Goal: Task Accomplishment & Management: Manage account settings

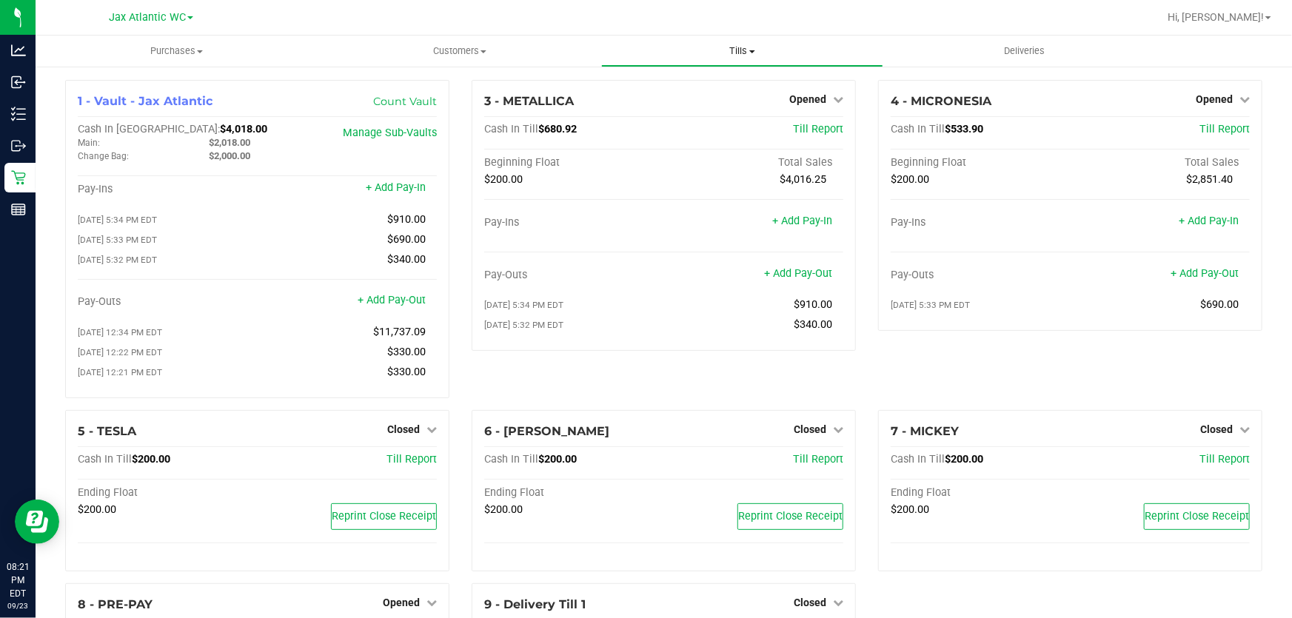
click at [740, 49] on span "Tills" at bounding box center [742, 50] width 281 height 13
click at [1197, 96] on span "Opened" at bounding box center [1214, 99] width 37 height 12
click at [1200, 127] on link "Close Till" at bounding box center [1216, 130] width 40 height 12
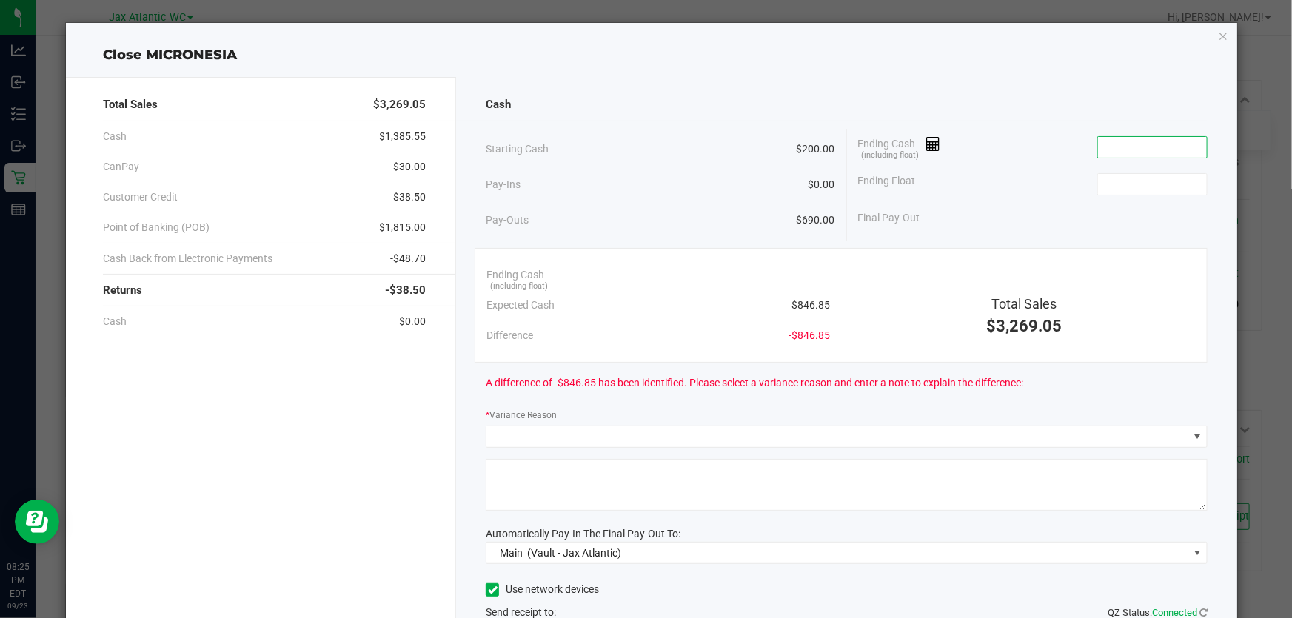
click at [1133, 144] on input at bounding box center [1152, 147] width 109 height 21
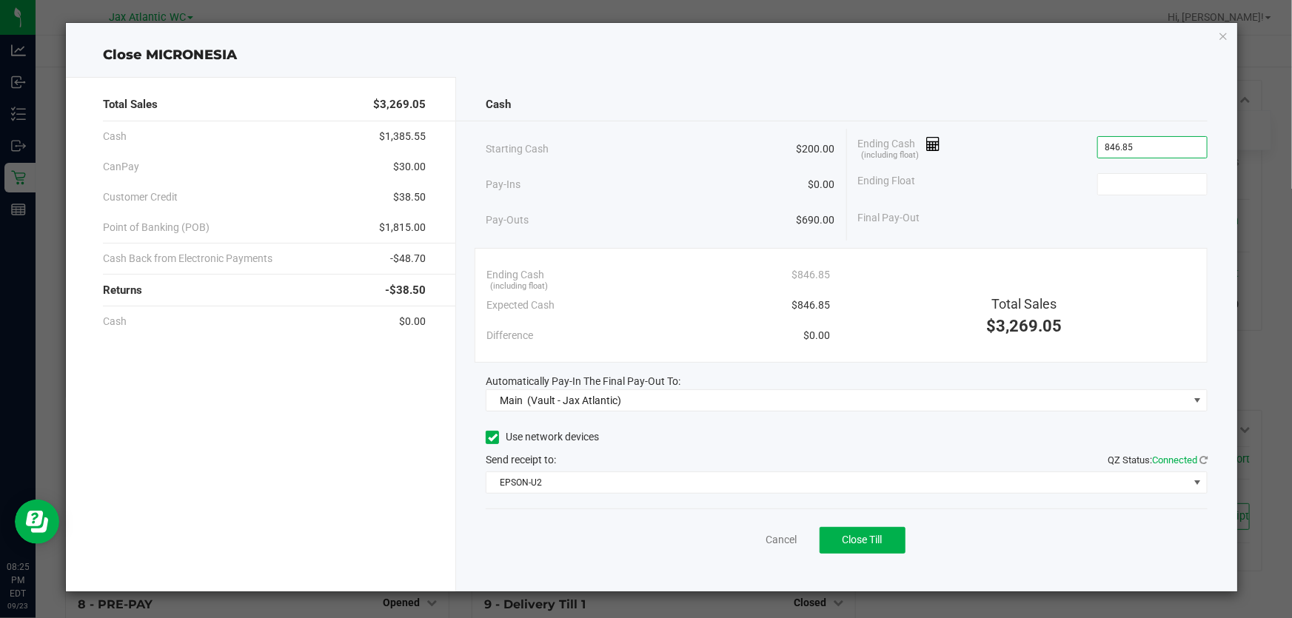
type input "$846.85"
type input "$200.00"
click at [1029, 78] on div "Cash Starting Cash $200.00 Pay-Ins $0.00 Pay-Outs $690.00 Ending Cash (includin…" at bounding box center [846, 334] width 781 height 515
click at [883, 537] on span "Close Till" at bounding box center [863, 540] width 40 height 12
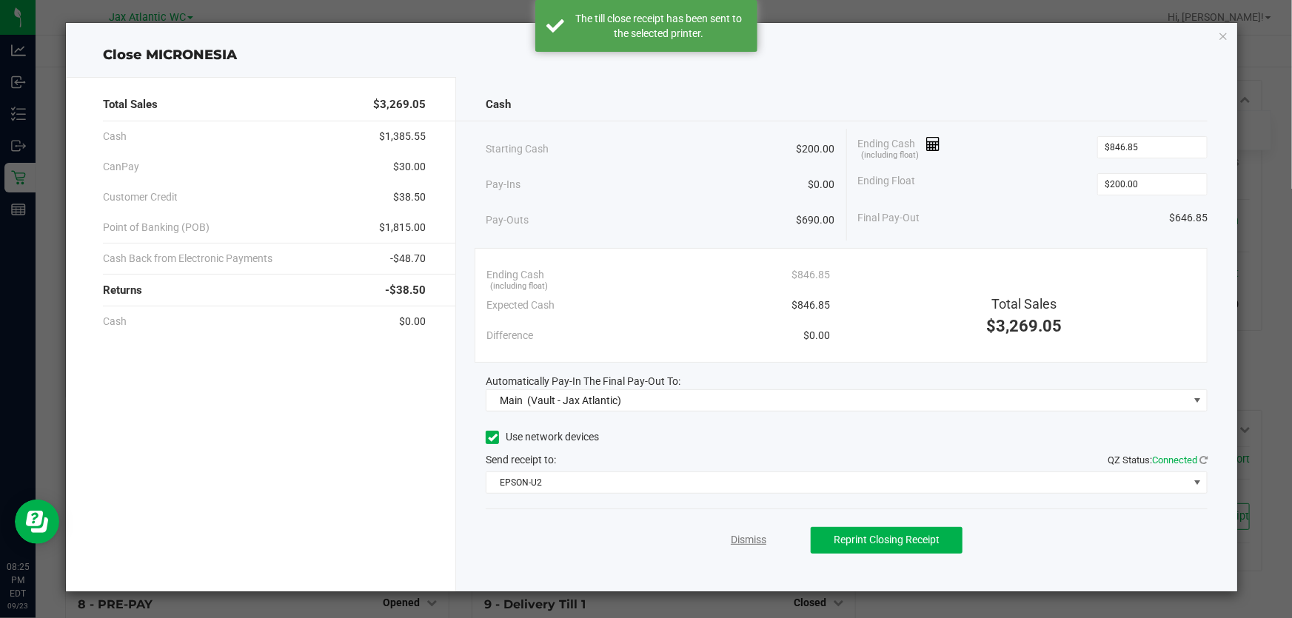
click at [747, 534] on link "Dismiss" at bounding box center [749, 540] width 36 height 16
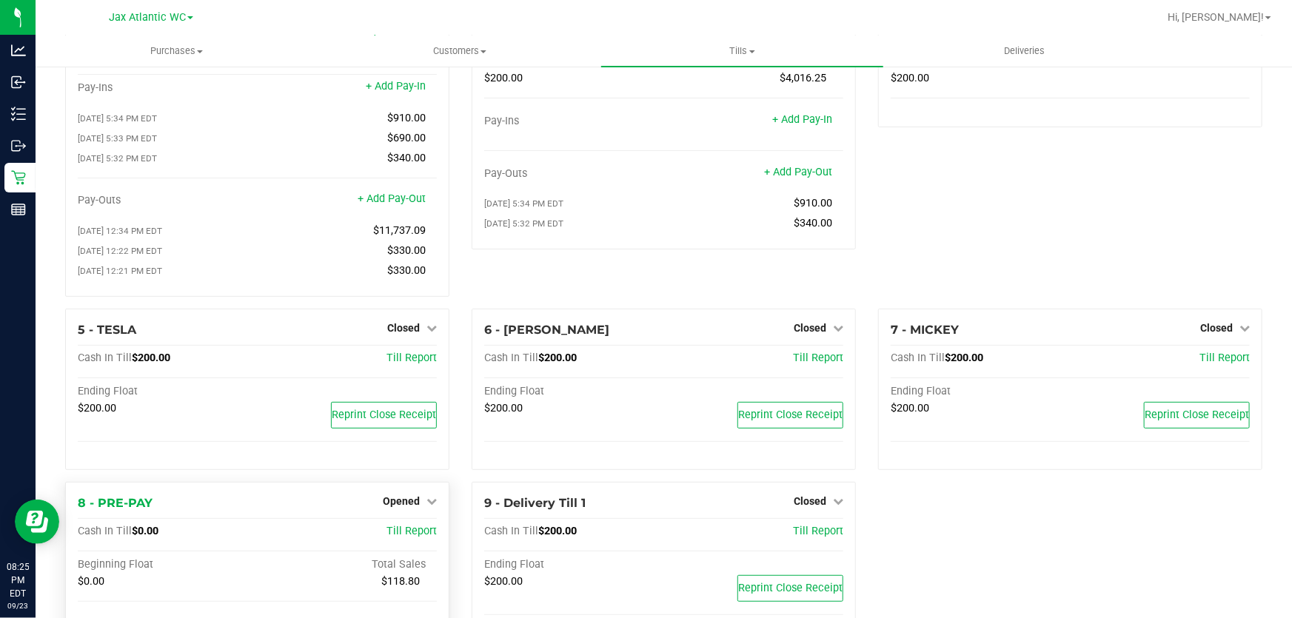
scroll to position [227, 0]
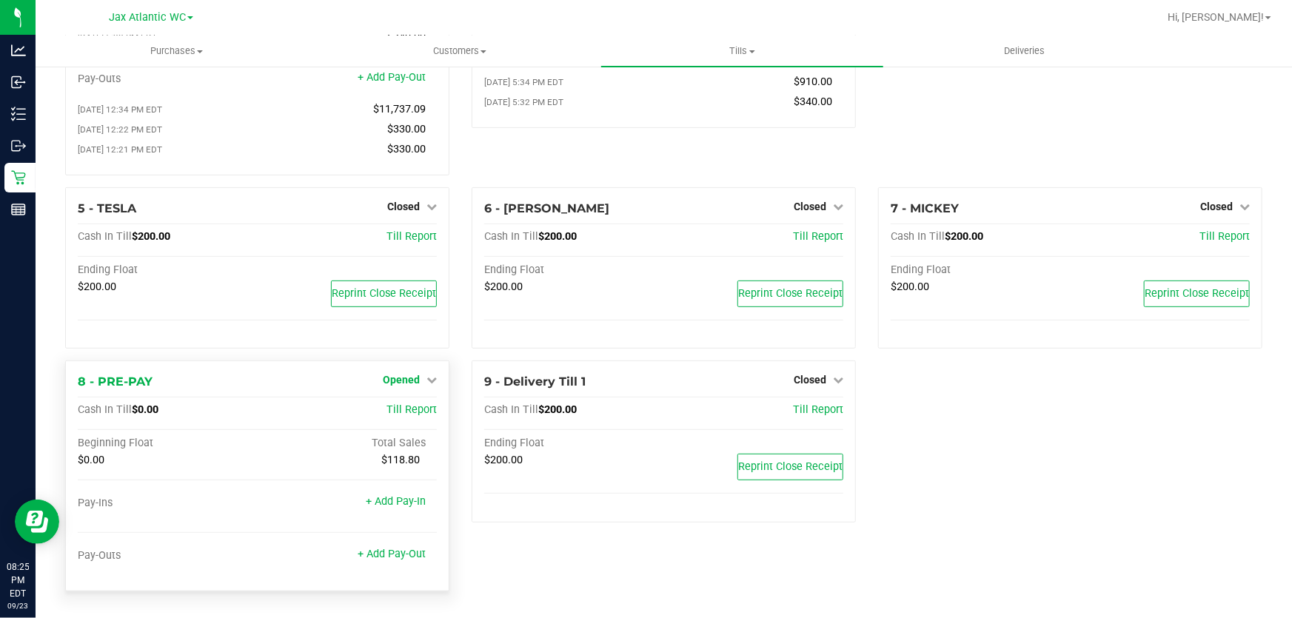
click at [418, 381] on link "Opened" at bounding box center [410, 380] width 54 height 12
click at [411, 415] on link "Close Till" at bounding box center [403, 411] width 40 height 12
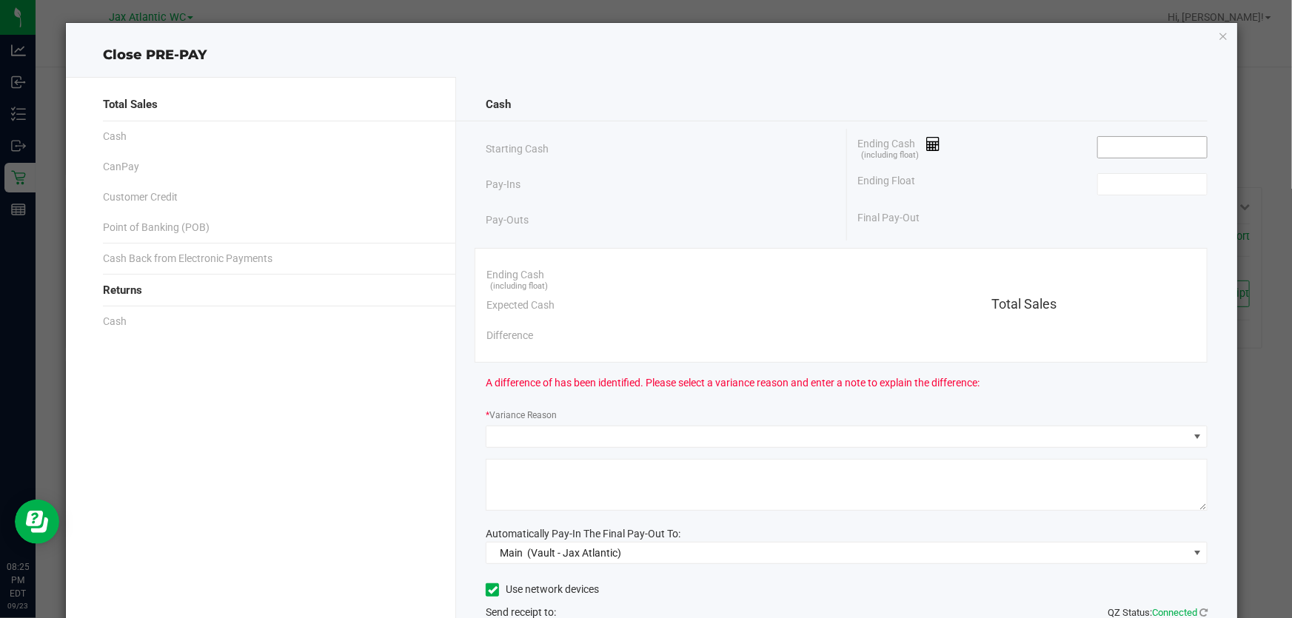
click at [1144, 138] on input at bounding box center [1152, 147] width 109 height 21
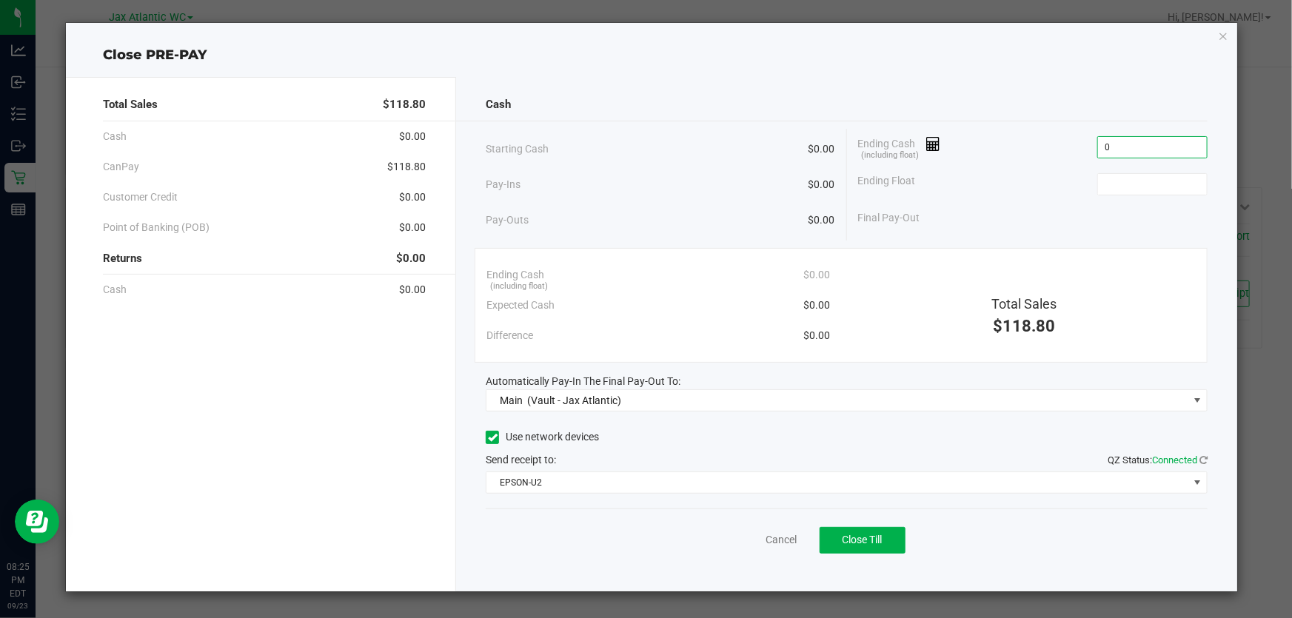
type input "$0.00"
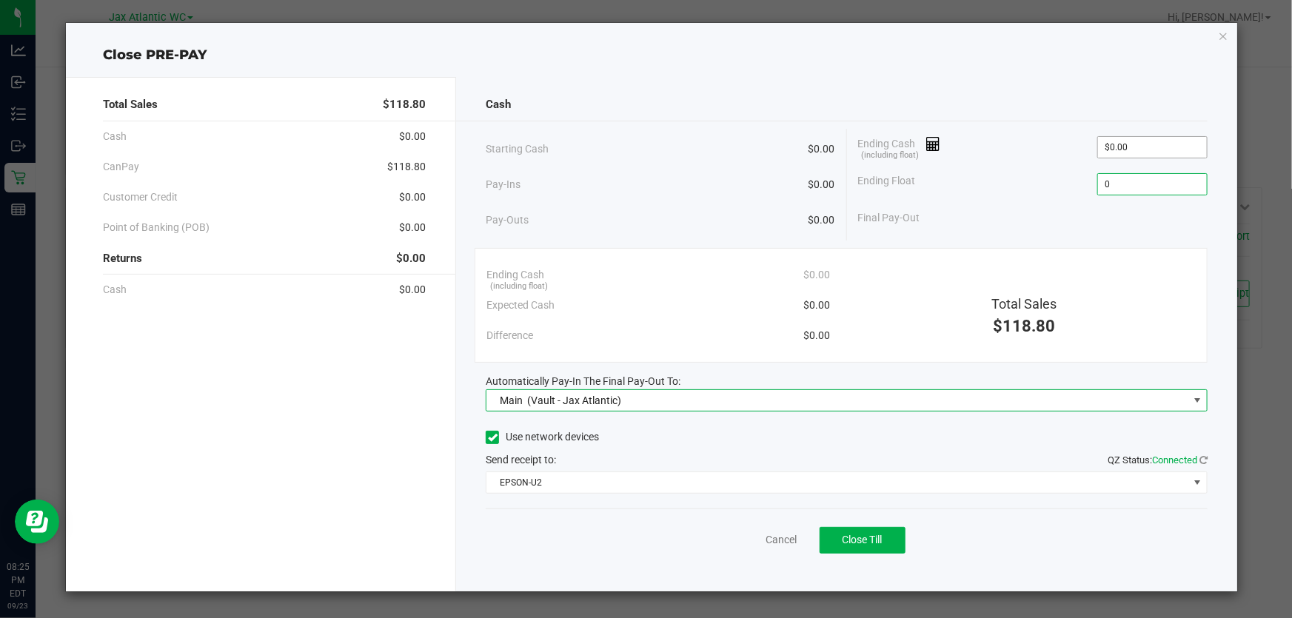
type input "$0.00"
click at [864, 541] on span "Close Till" at bounding box center [863, 540] width 40 height 12
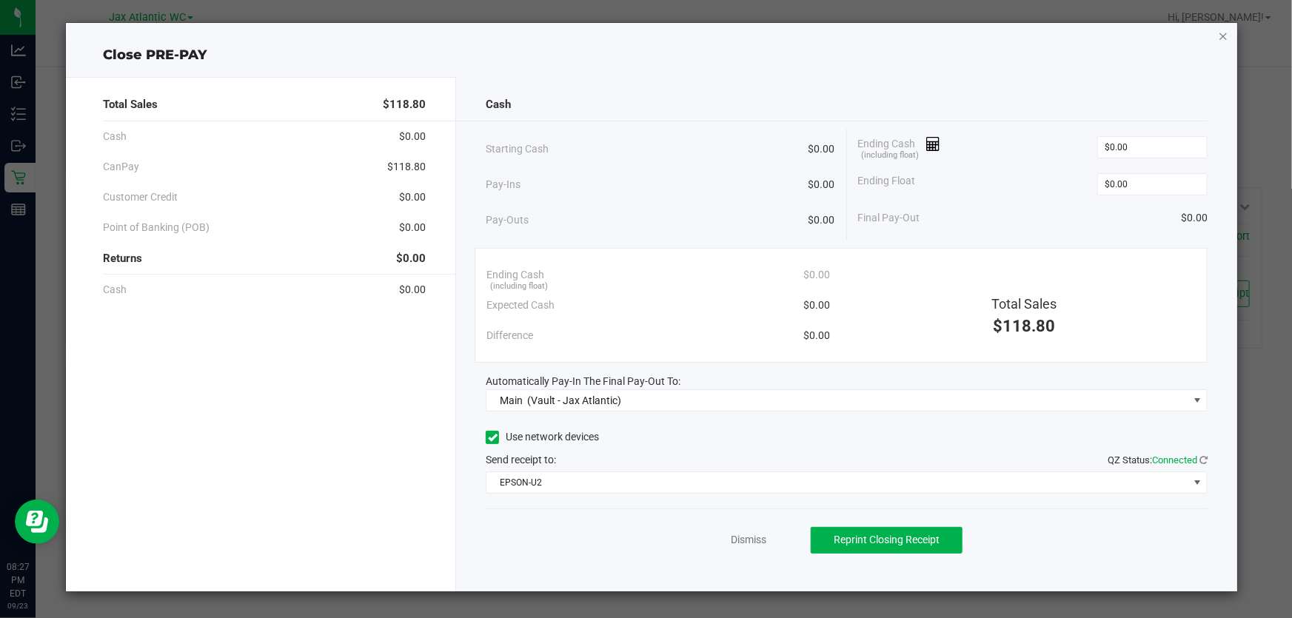
click at [1226, 36] on icon "button" at bounding box center [1223, 36] width 10 height 18
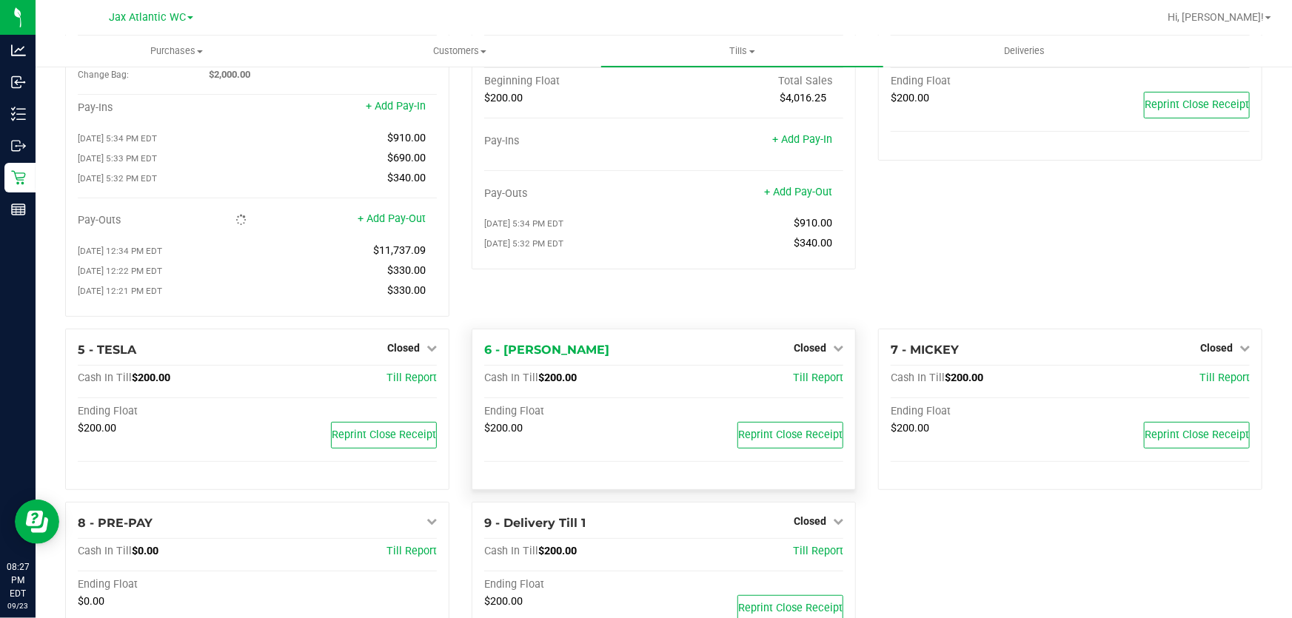
scroll to position [0, 0]
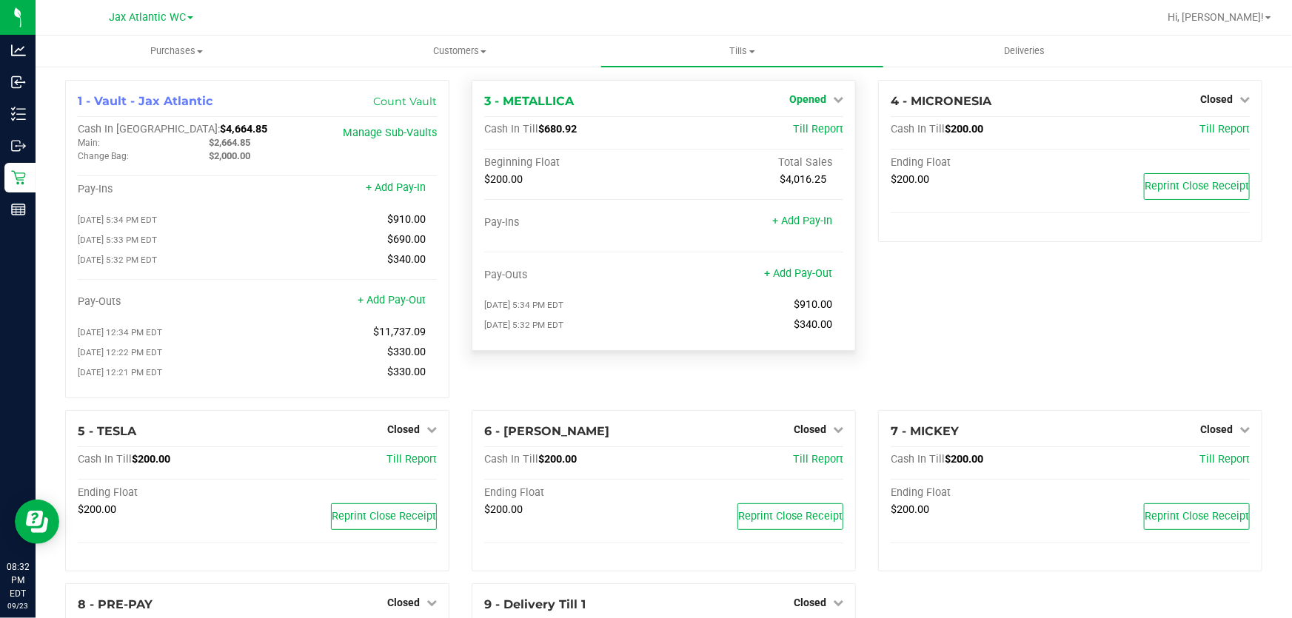
click at [796, 96] on span "Opened" at bounding box center [807, 99] width 37 height 12
click at [807, 126] on link "Close Till" at bounding box center [809, 130] width 40 height 12
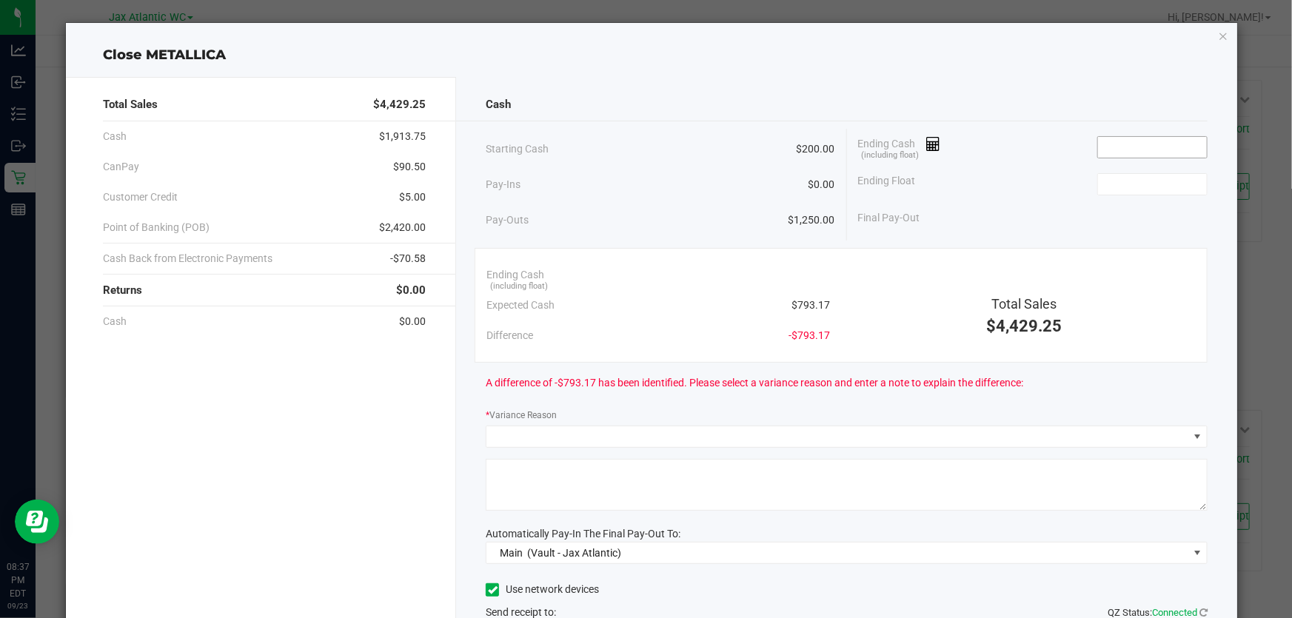
click at [1109, 148] on input at bounding box center [1152, 147] width 109 height 21
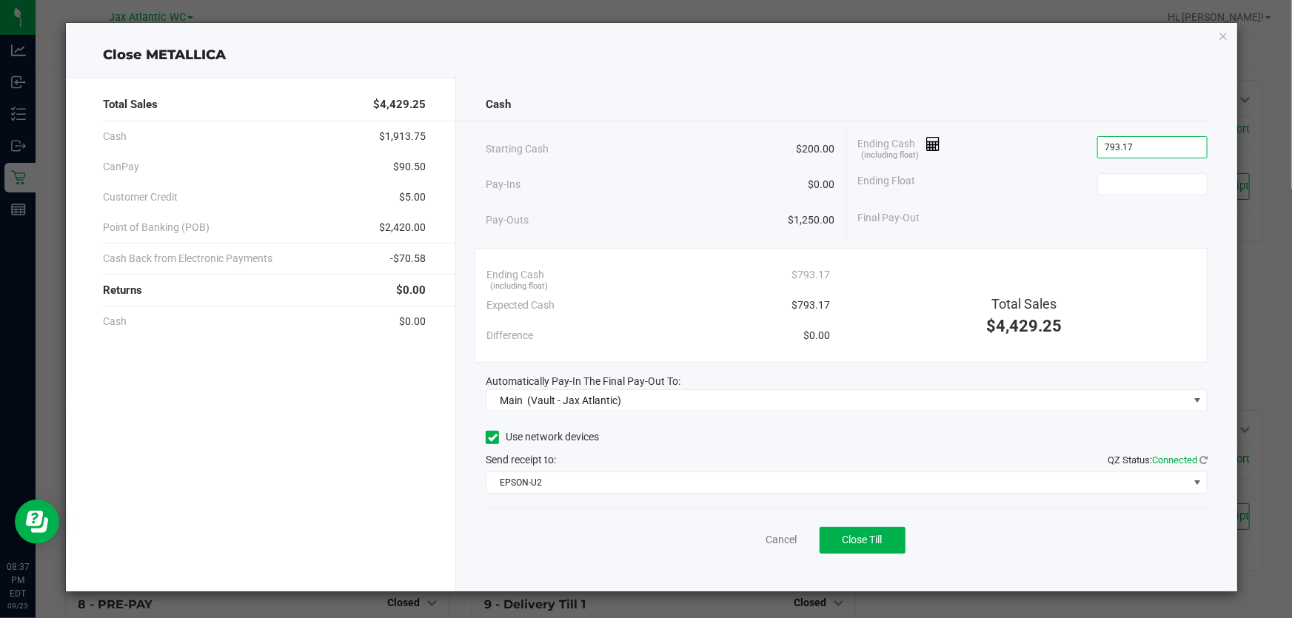
type input "$793.17"
type input "$200.00"
click at [1063, 137] on div "Ending Cash (including float) $793.17" at bounding box center [1033, 147] width 350 height 37
click at [873, 541] on span "Close Till" at bounding box center [863, 540] width 40 height 12
click at [748, 541] on link "Dismiss" at bounding box center [749, 540] width 36 height 16
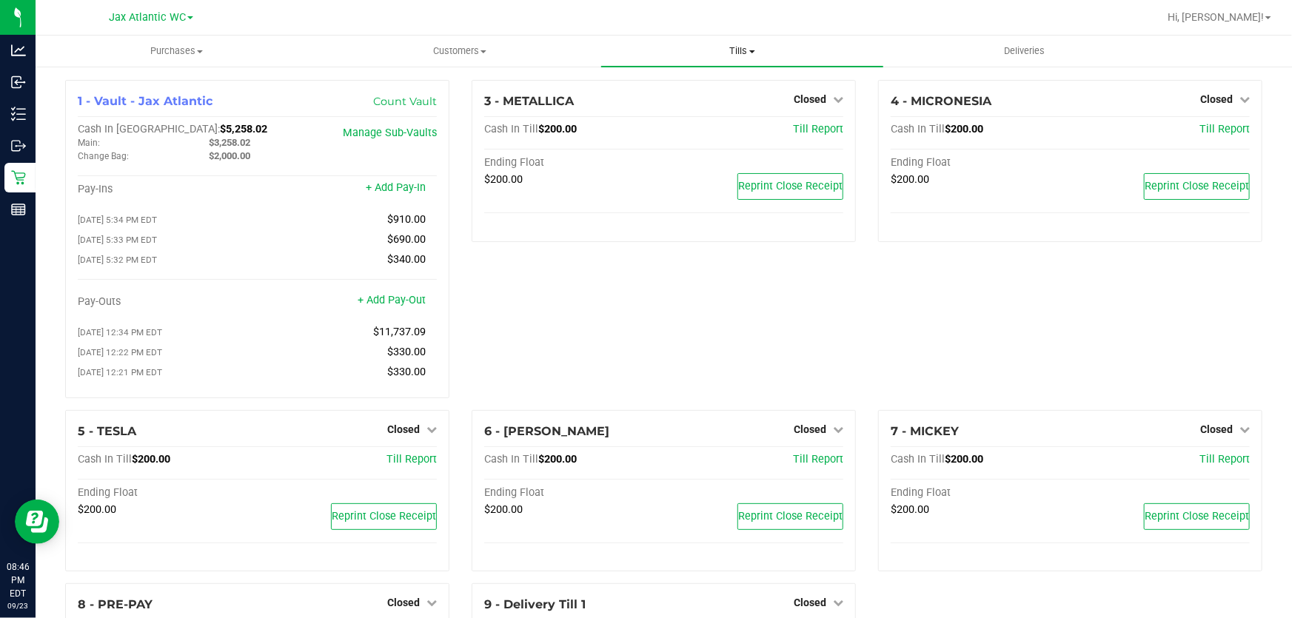
click at [730, 47] on span "Tills" at bounding box center [742, 50] width 283 height 13
click at [701, 104] on span "Reconcile e-payments" at bounding box center [674, 107] width 147 height 13
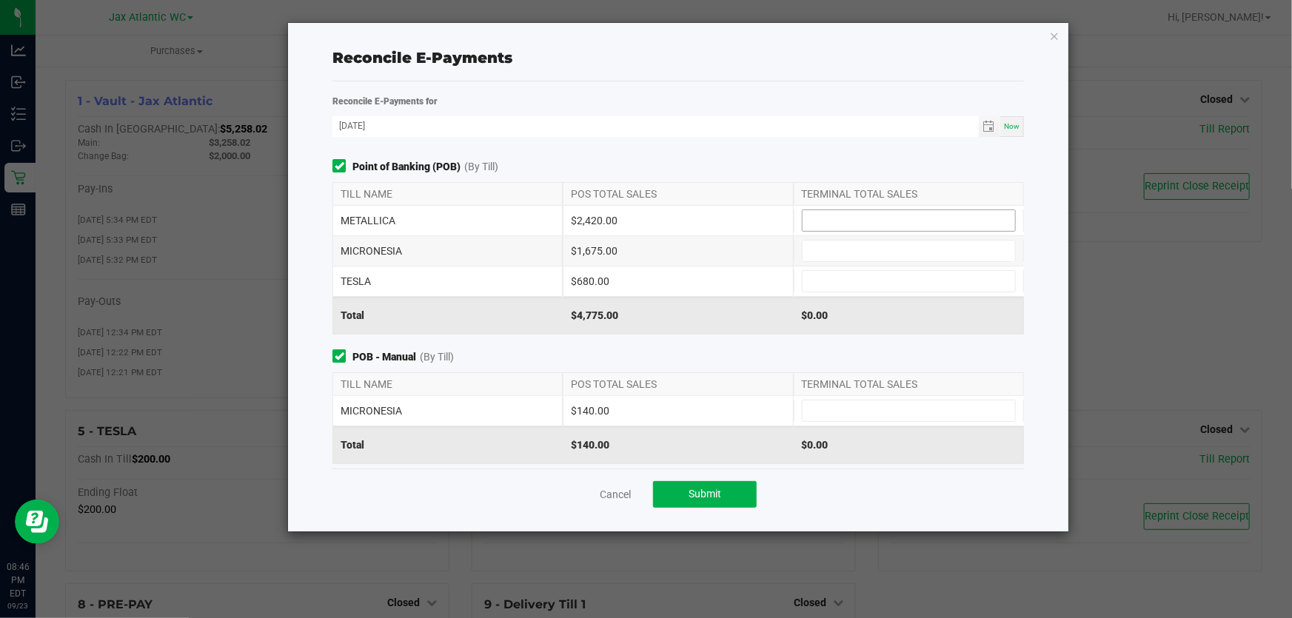
click at [881, 216] on input at bounding box center [909, 220] width 213 height 21
type input "$2,420.00"
click at [875, 248] on input at bounding box center [909, 251] width 213 height 21
type input "$1,675.00"
click at [901, 407] on input at bounding box center [909, 411] width 213 height 21
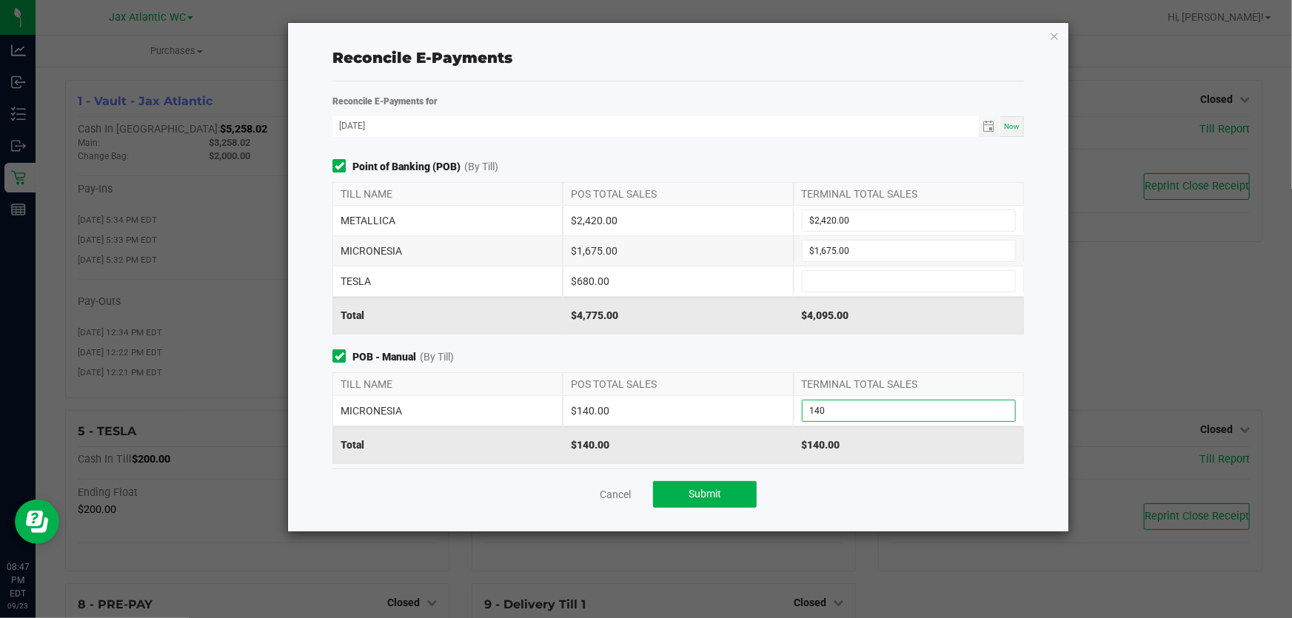
type input "$140.00"
click at [848, 346] on div "Point of Banking (POB) (By Till) TILL NAME POS TOTAL SALES TERMINAL TOTAL SALES…" at bounding box center [678, 314] width 714 height 310
click at [820, 273] on input at bounding box center [909, 281] width 213 height 21
type input "$680.00"
click at [706, 341] on div "Point of Banking (POB) (By Till) TILL NAME POS TOTAL SALES TERMINAL TOTAL SALES…" at bounding box center [678, 314] width 714 height 310
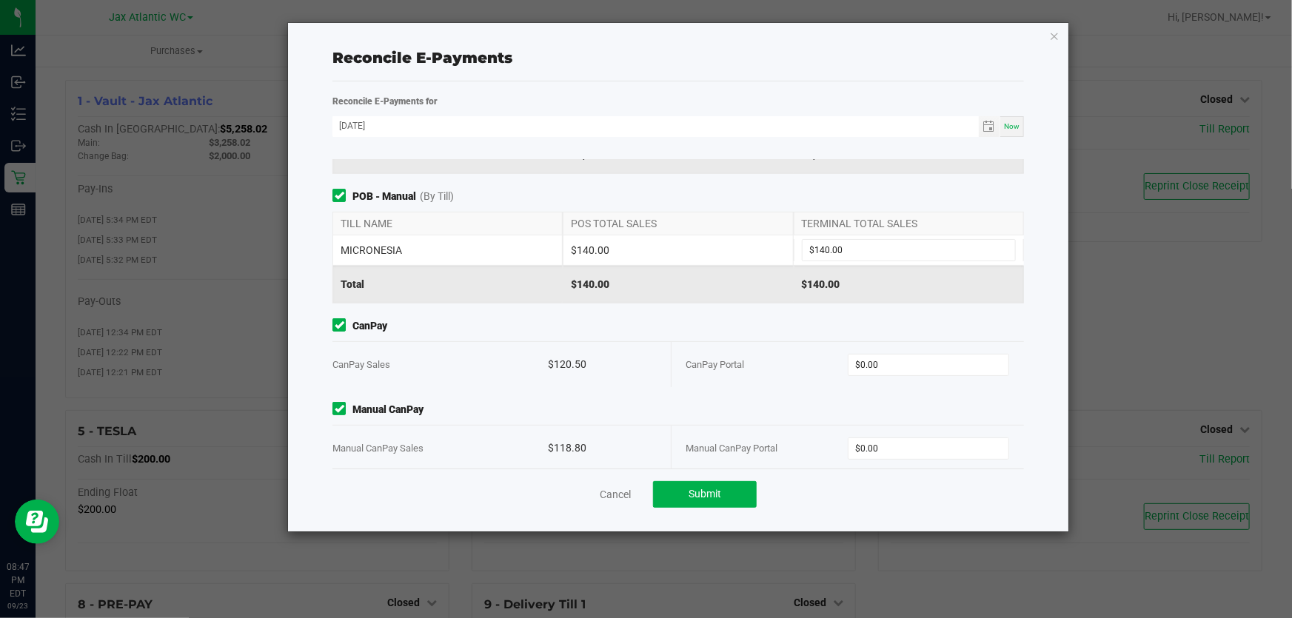
scroll to position [175, 0]
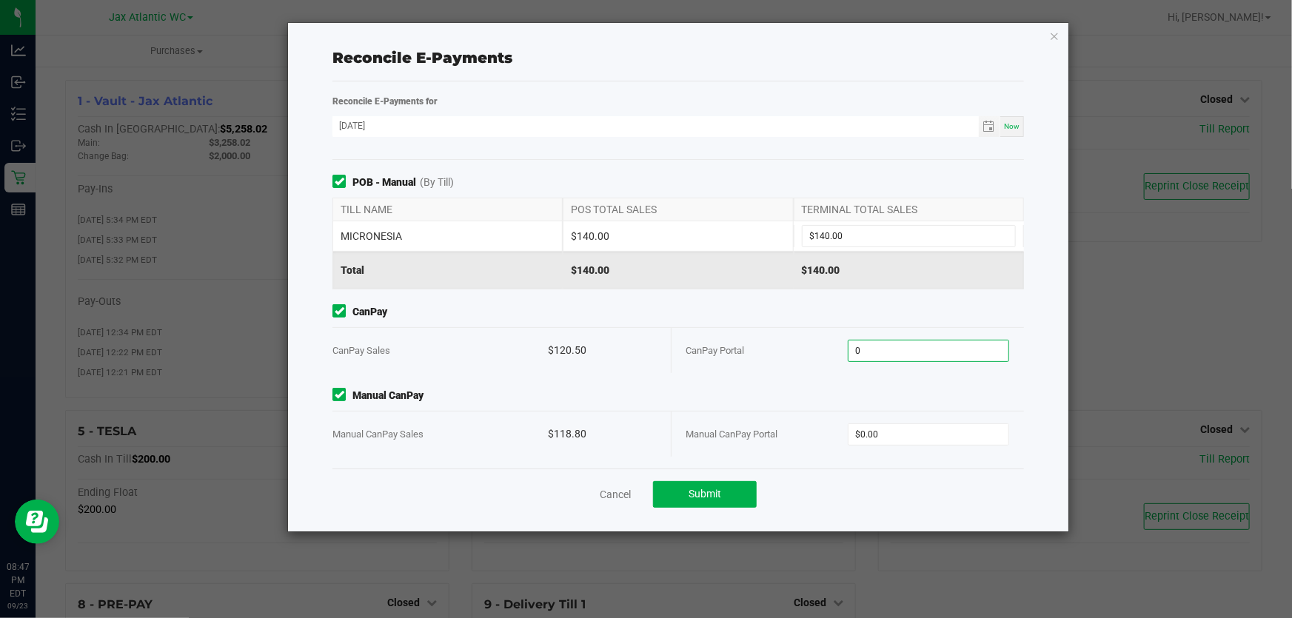
click at [892, 347] on input "0" at bounding box center [929, 351] width 160 height 21
type input "$120.50"
click at [755, 371] on div "Point of Banking (POB) (By Till) TILL NAME POS TOTAL SALES TERMINAL TOTAL SALES…" at bounding box center [678, 314] width 714 height 310
click at [910, 438] on input "0" at bounding box center [929, 434] width 160 height 21
type input "$118.80"
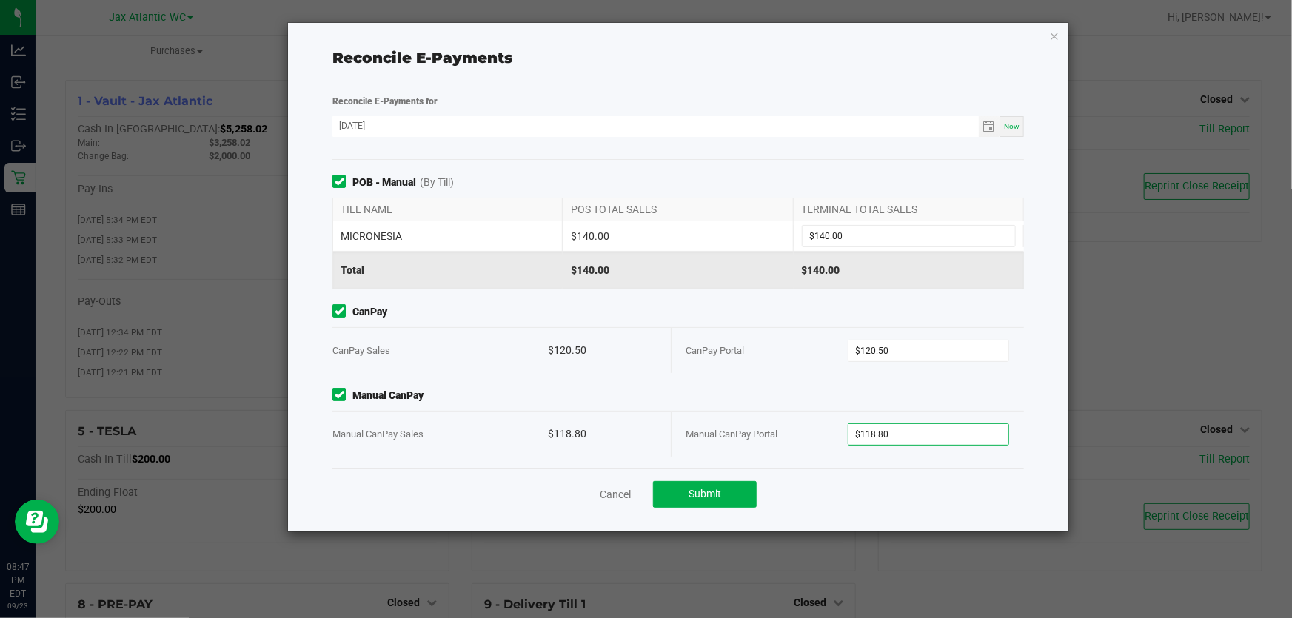
drag, startPoint x: 814, startPoint y: 374, endPoint x: 780, endPoint y: 440, distance: 74.2
click at [813, 374] on div "Point of Banking (POB) (By Till) TILL NAME POS TOTAL SALES TERMINAL TOTAL SALES…" at bounding box center [678, 314] width 714 height 310
click at [711, 509] on div "Cancel Submit" at bounding box center [679, 494] width 692 height 51
click at [711, 501] on button "Submit" at bounding box center [705, 494] width 104 height 27
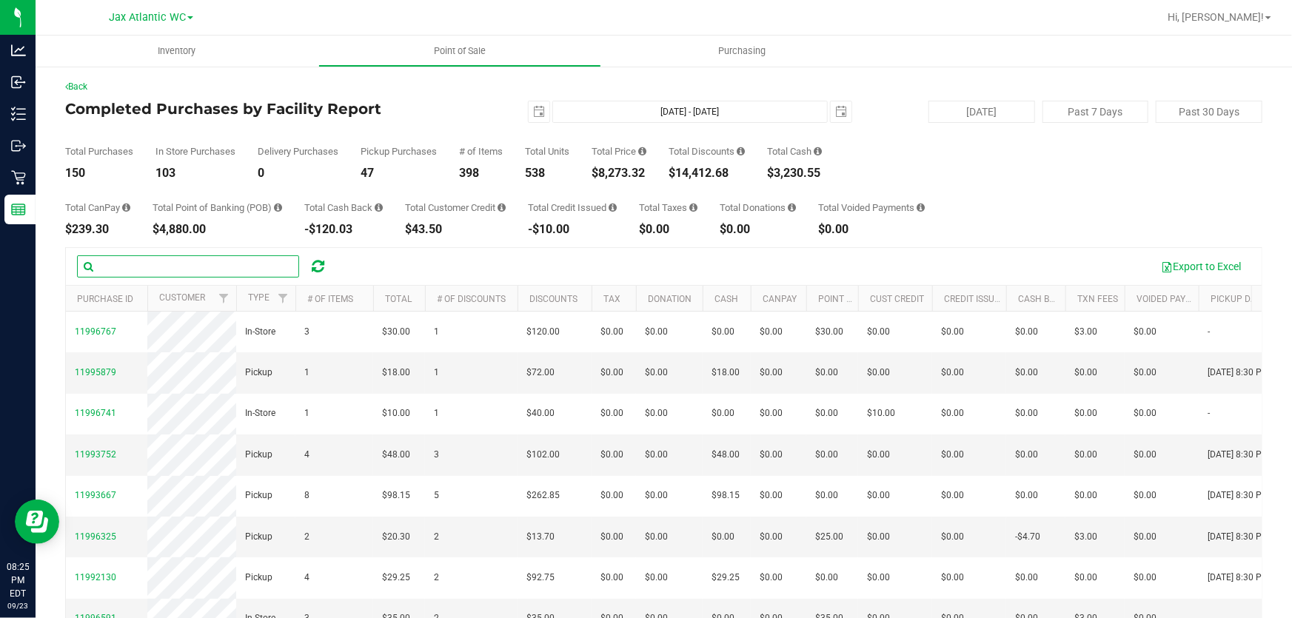
click at [213, 261] on input "text" at bounding box center [188, 266] width 222 height 22
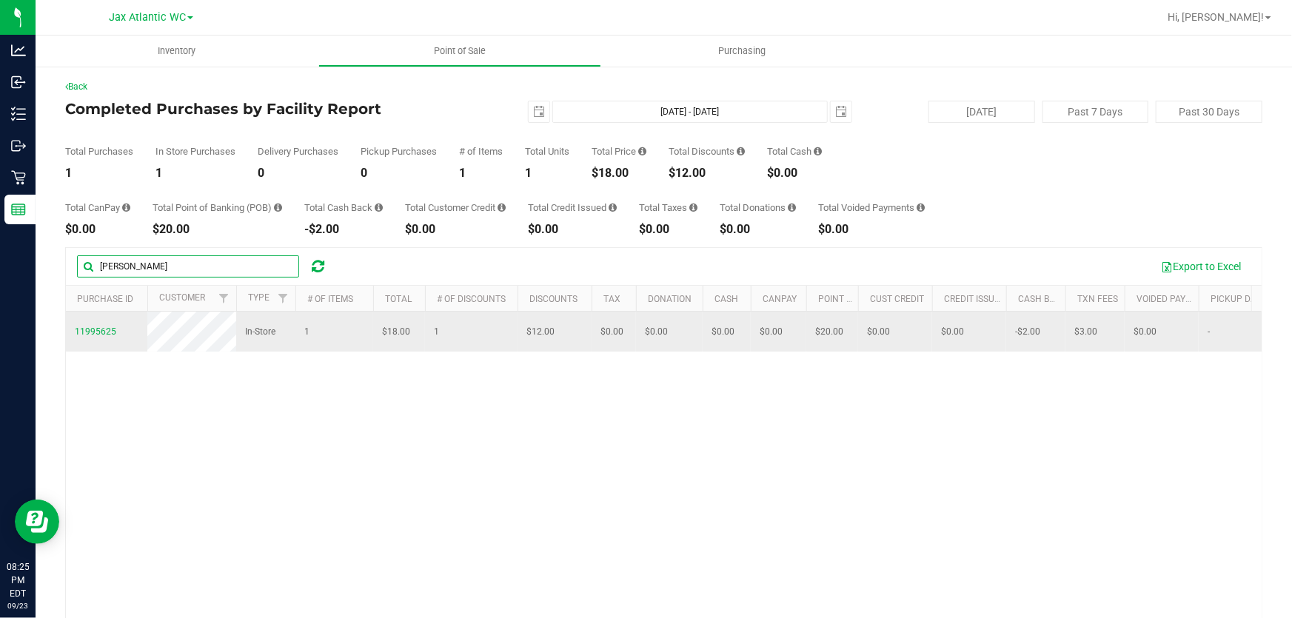
type input "blake"
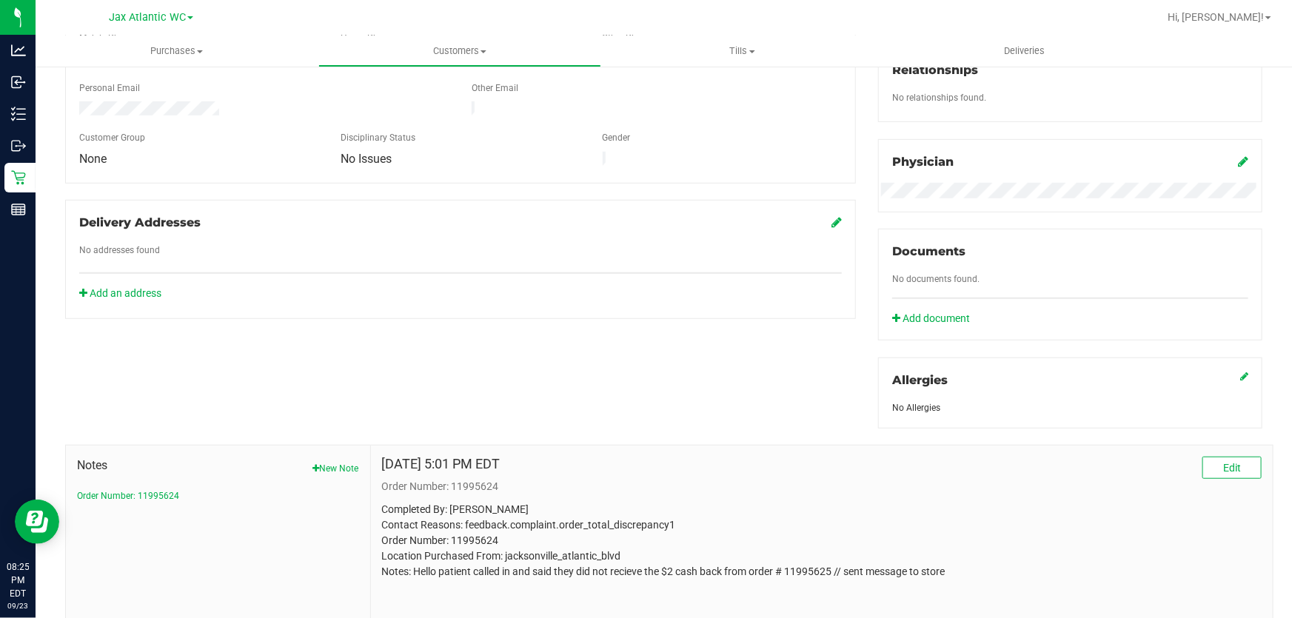
scroll to position [404, 0]
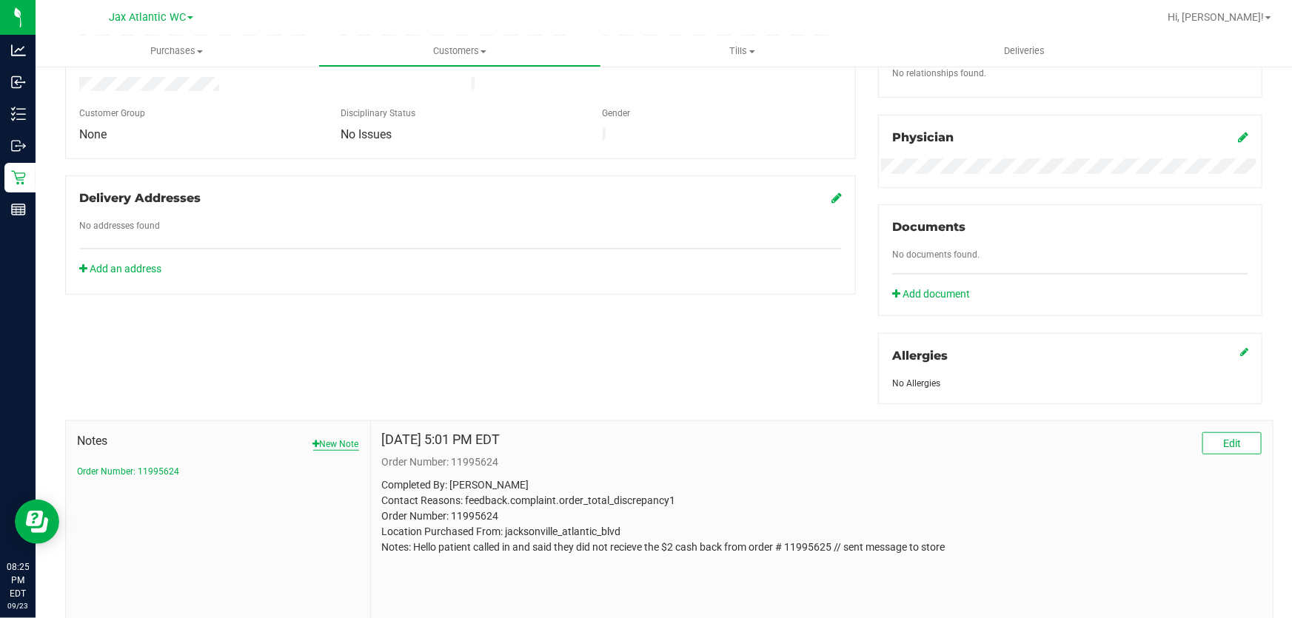
click at [329, 442] on button "New Note" at bounding box center [336, 444] width 46 height 13
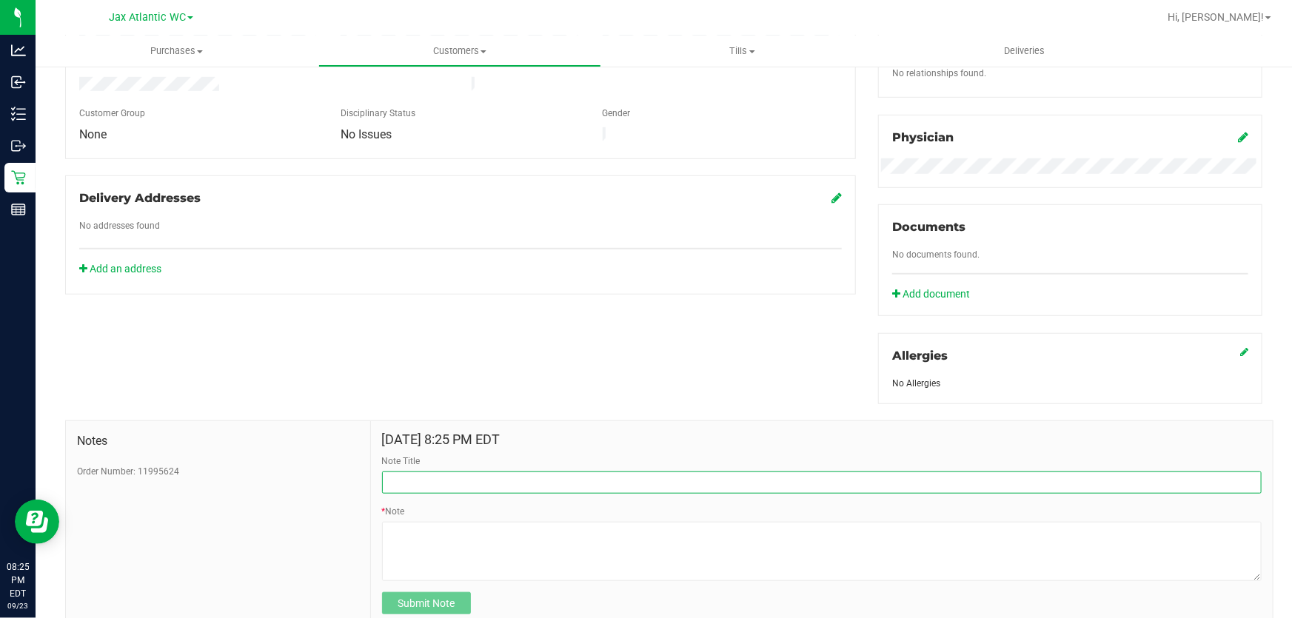
click at [476, 483] on input "Note Title" at bounding box center [822, 483] width 880 height 22
type input "W"
type input "O"
type input "$2 credit"
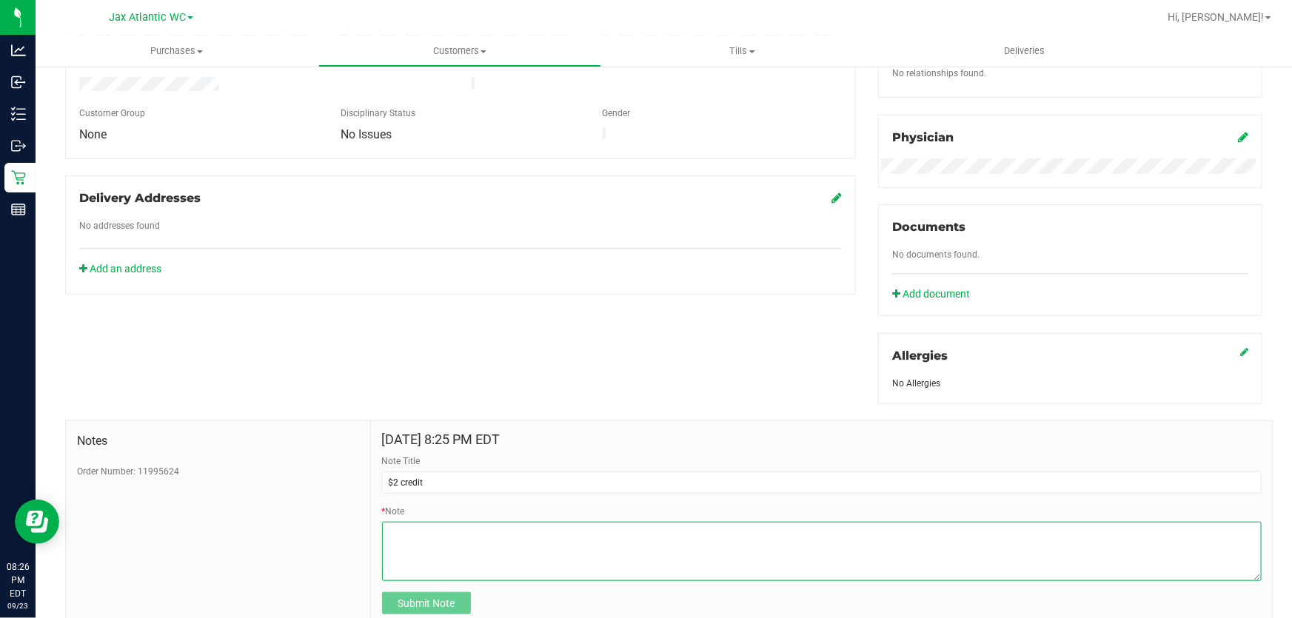
click at [599, 541] on textarea "* Note" at bounding box center [822, 551] width 880 height 59
drag, startPoint x: 459, startPoint y: 533, endPoint x: 455, endPoint y: 541, distance: 8.6
click at [458, 533] on textarea "* Note" at bounding box center [822, 551] width 880 height 59
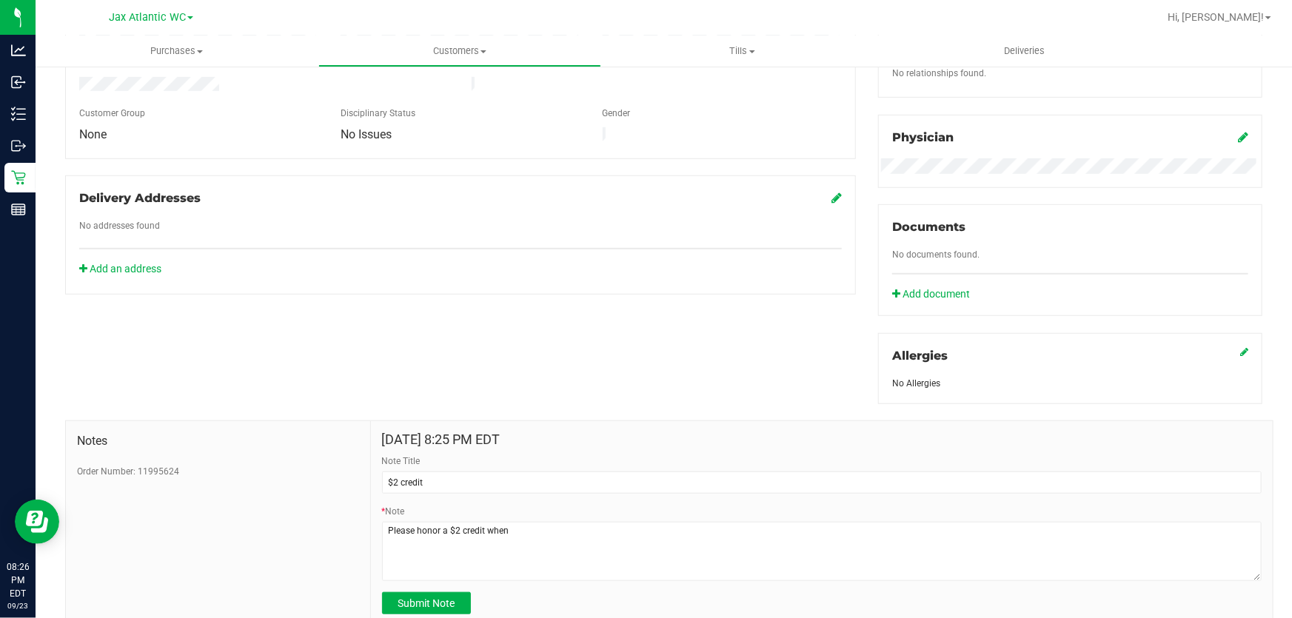
click at [607, 517] on div "* Note" at bounding box center [822, 543] width 880 height 76
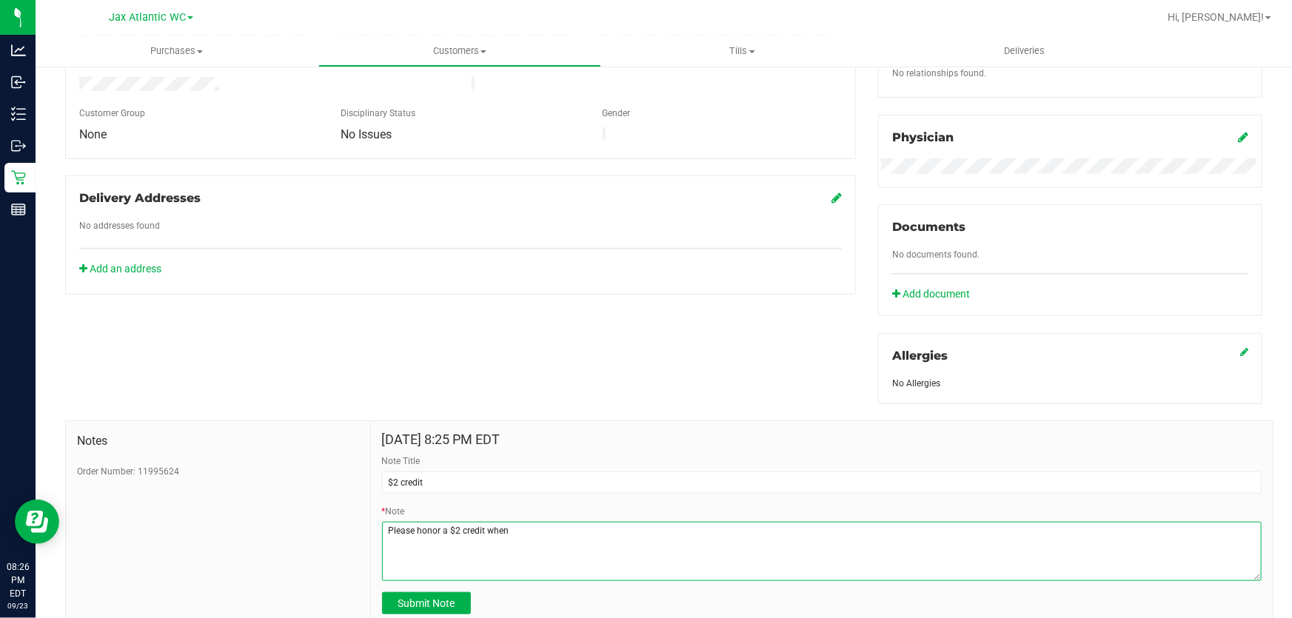
click at [601, 522] on textarea "* Note" at bounding box center [822, 551] width 880 height 59
type textarea "Please honor a $2 credit when we see him next. He did not receive his change-AP"
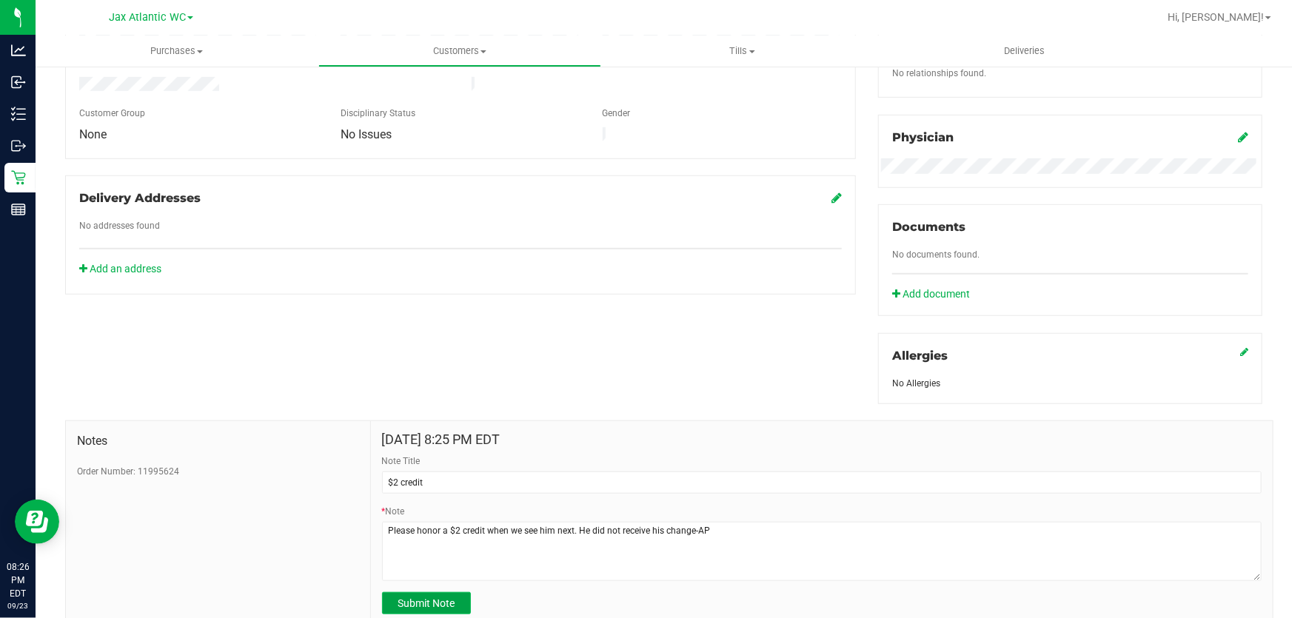
click at [427, 611] on button "Submit Note" at bounding box center [426, 603] width 89 height 22
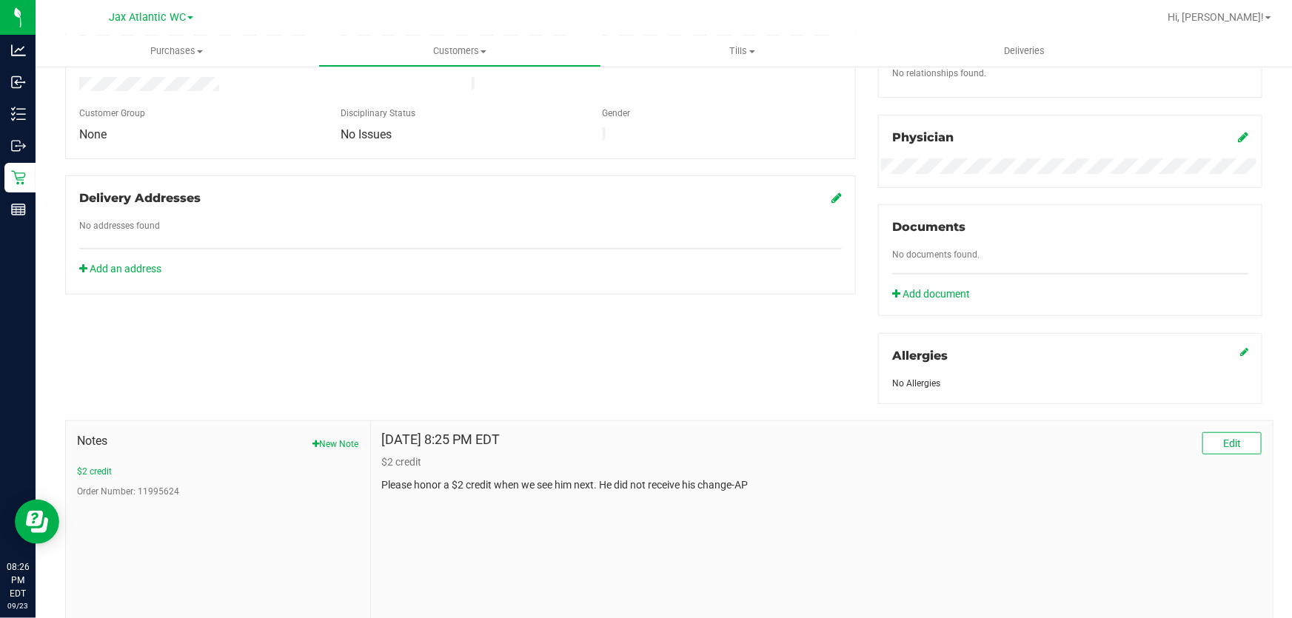
scroll to position [0, 0]
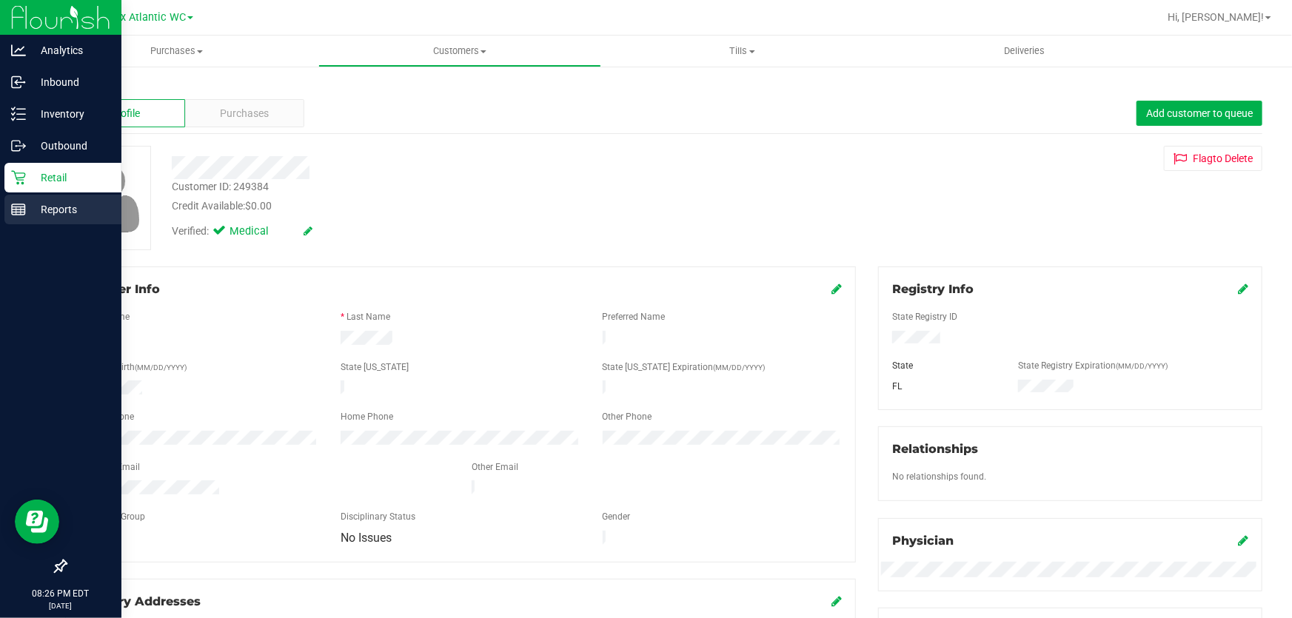
click at [61, 211] on p "Reports" at bounding box center [70, 210] width 89 height 18
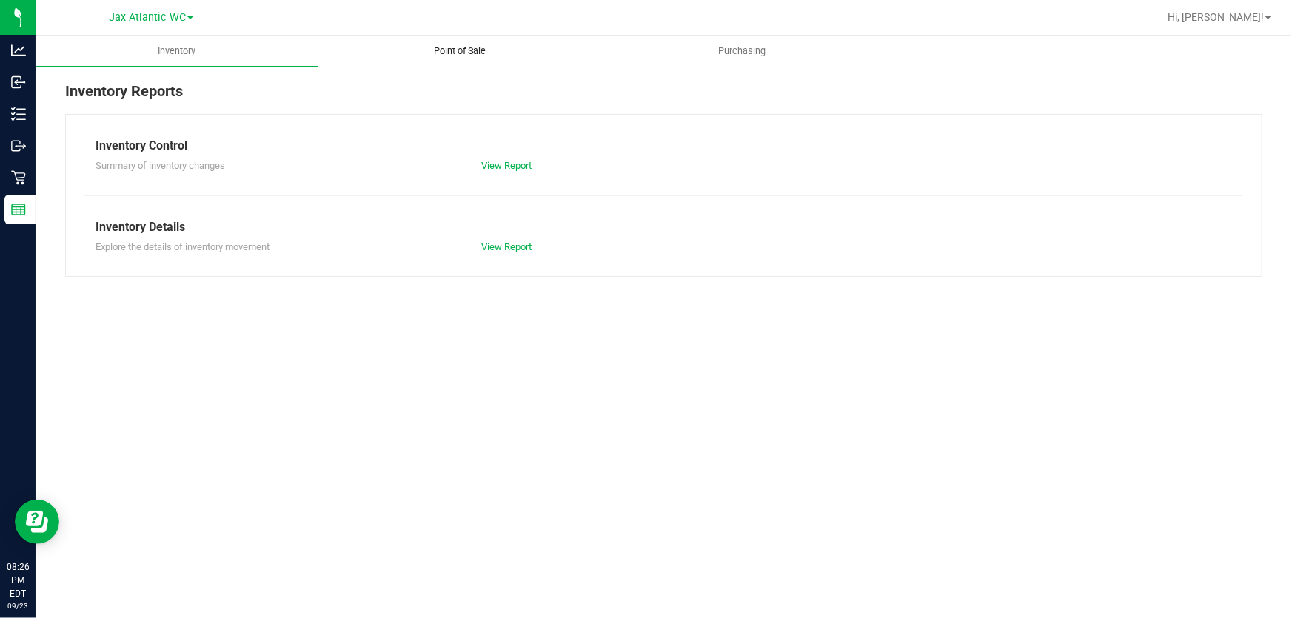
click at [455, 44] on span "Point of Sale" at bounding box center [460, 50] width 92 height 13
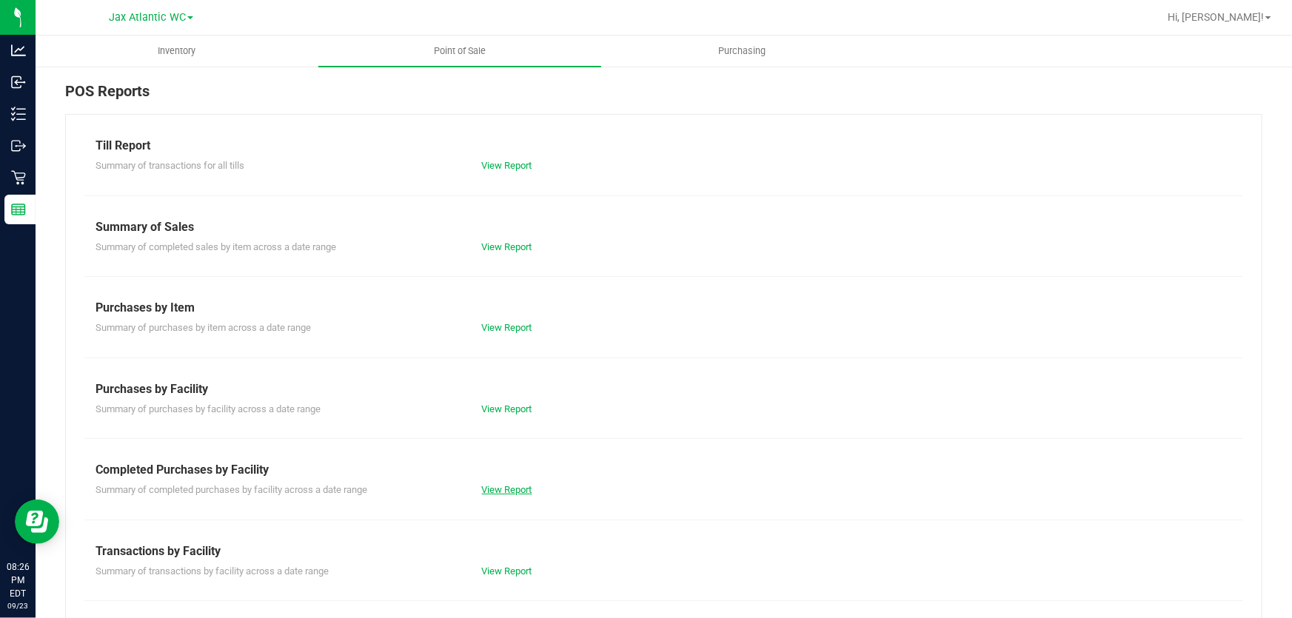
click at [501, 485] on link "View Report" at bounding box center [507, 489] width 50 height 11
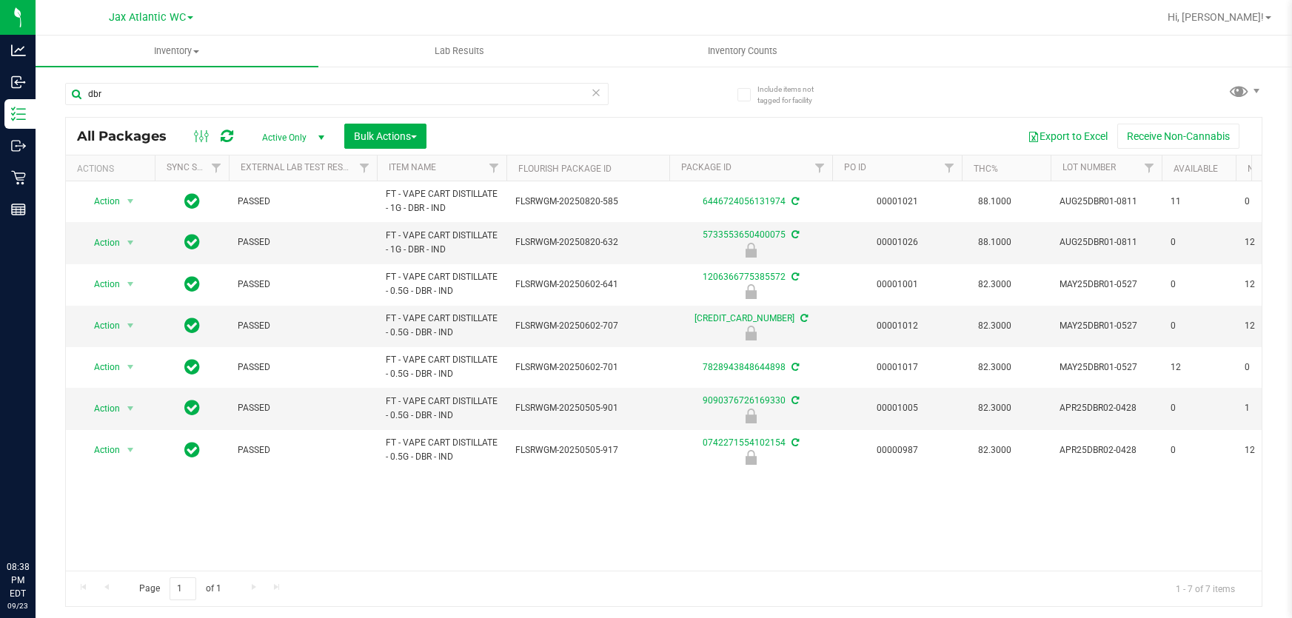
click at [158, 89] on input "dbr" at bounding box center [337, 94] width 544 height 22
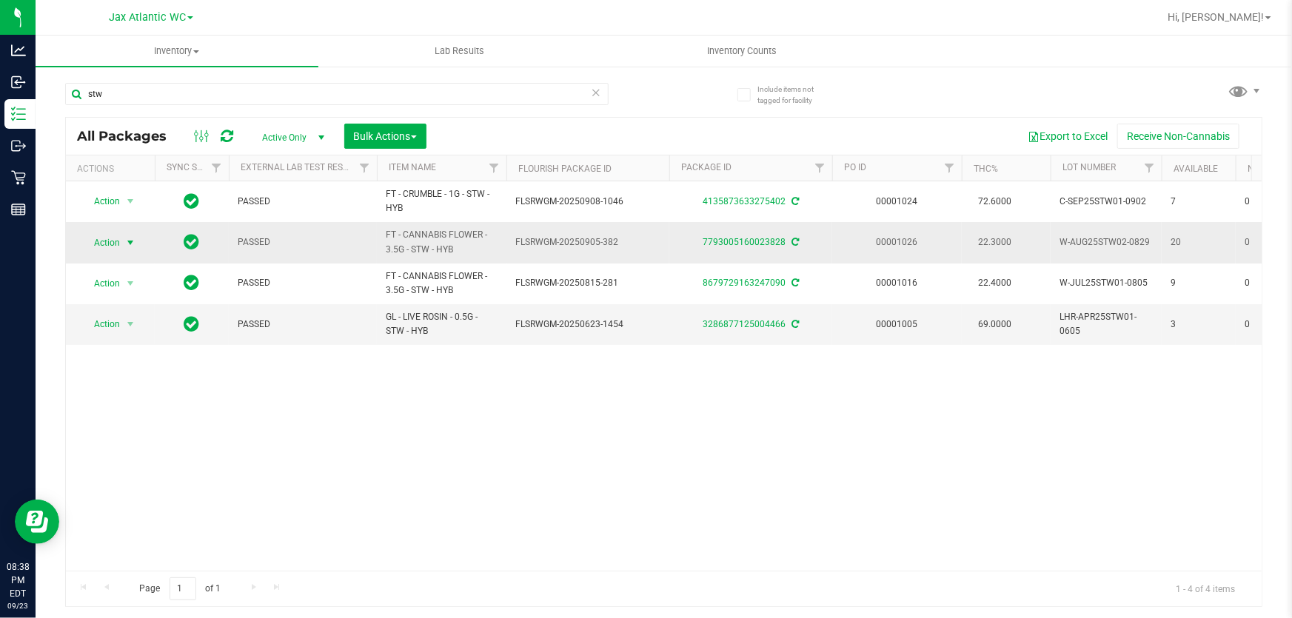
type input "stw"
click at [117, 244] on span "Action" at bounding box center [101, 243] width 40 height 21
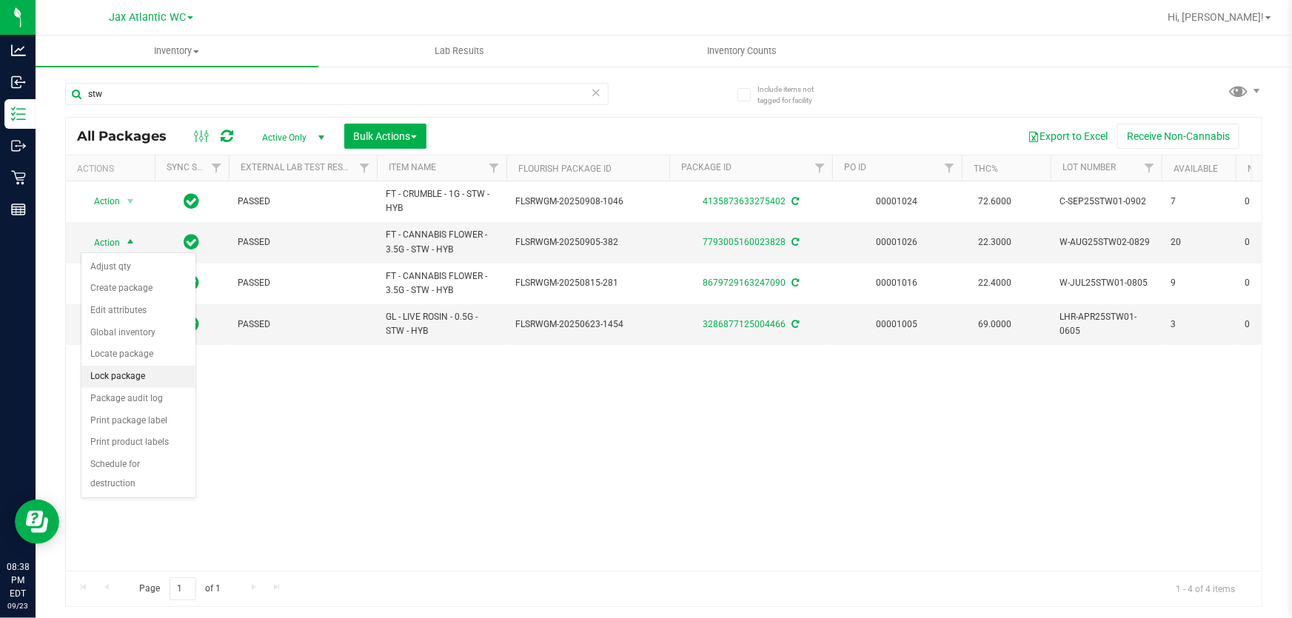
click at [150, 369] on li "Lock package" at bounding box center [138, 377] width 114 height 22
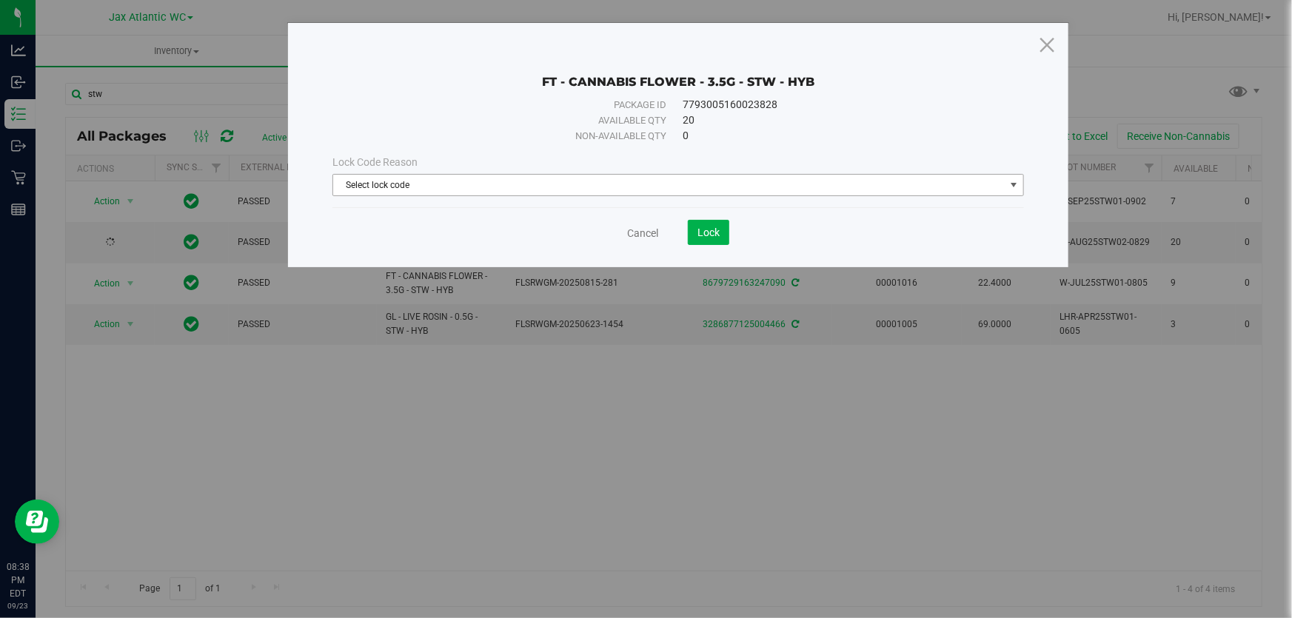
click at [376, 193] on span "Select lock code" at bounding box center [669, 185] width 672 height 21
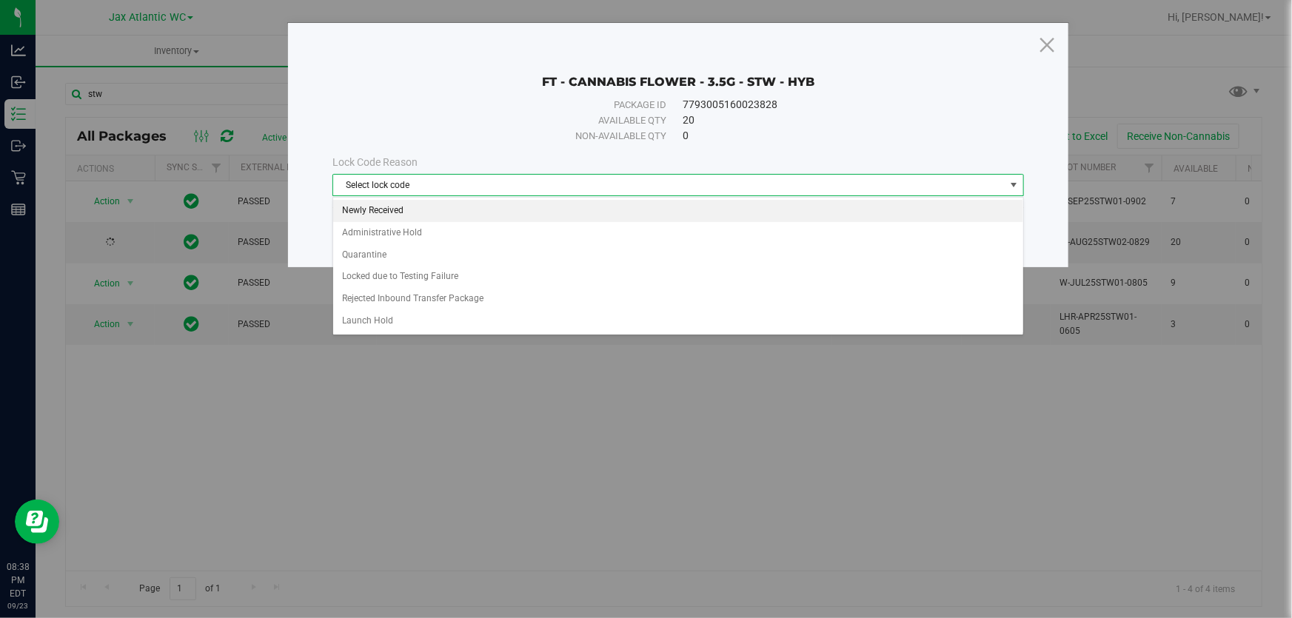
click at [437, 210] on li "Newly Received" at bounding box center [678, 211] width 690 height 22
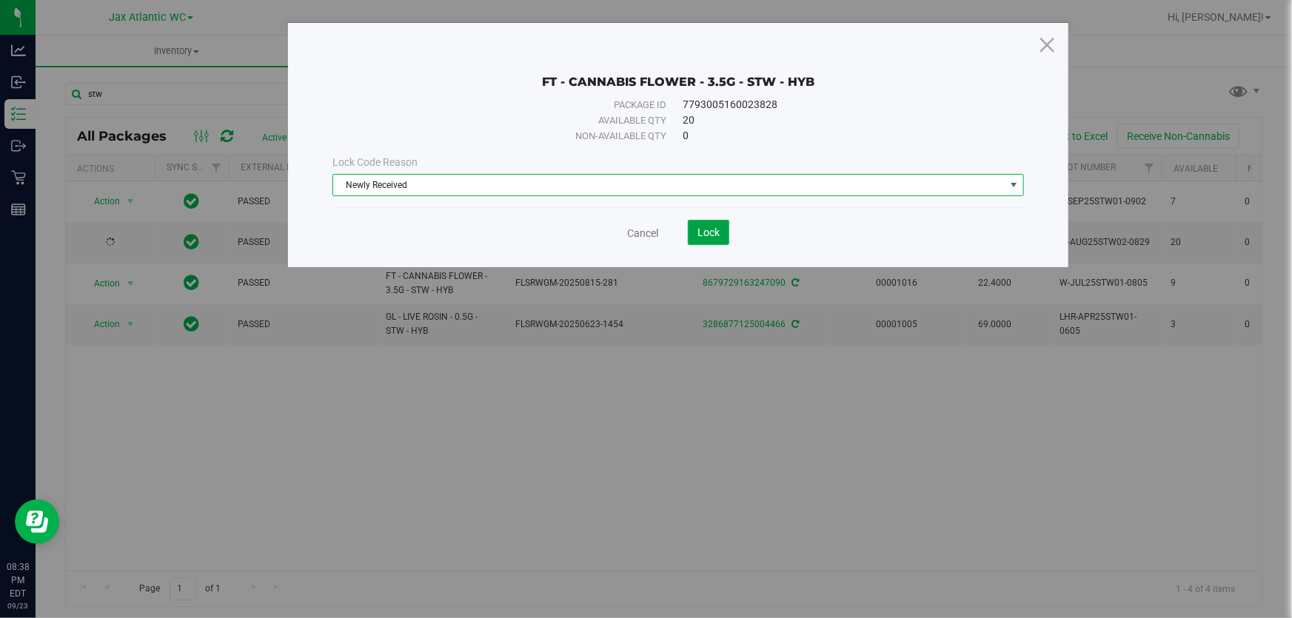
click at [704, 241] on button "Lock" at bounding box center [708, 232] width 41 height 25
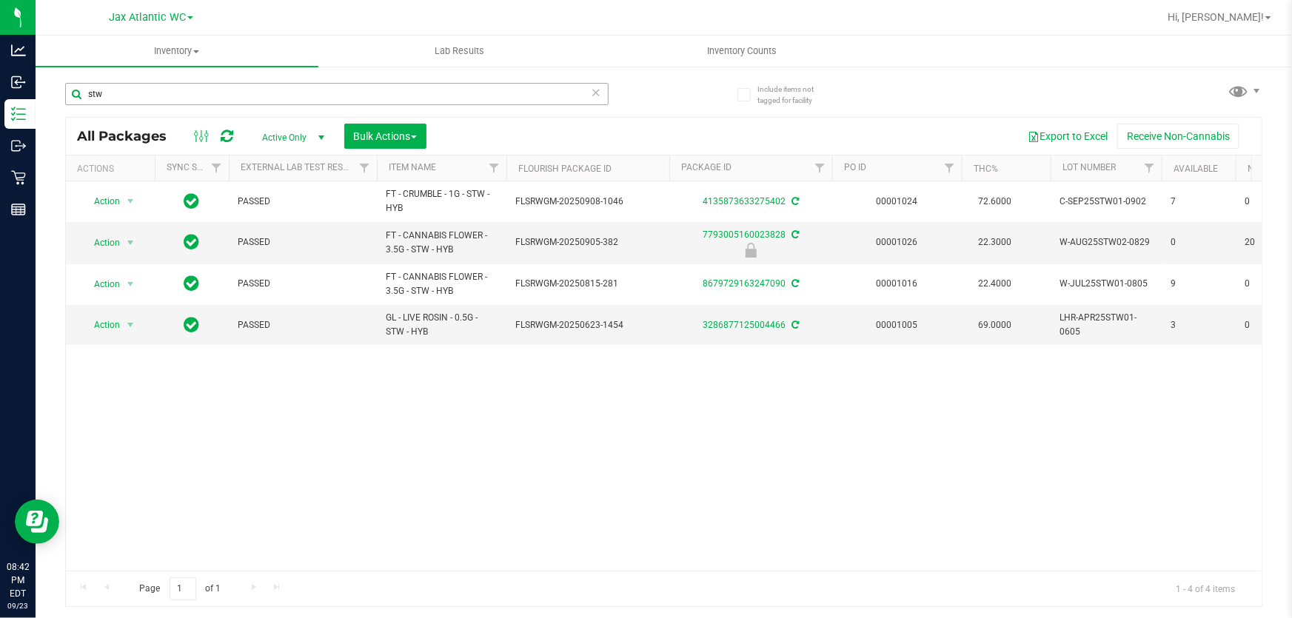
click at [136, 82] on div "stw" at bounding box center [364, 93] width 599 height 47
click at [133, 84] on input "stw" at bounding box center [337, 94] width 544 height 22
click at [133, 85] on input "stw" at bounding box center [337, 94] width 544 height 22
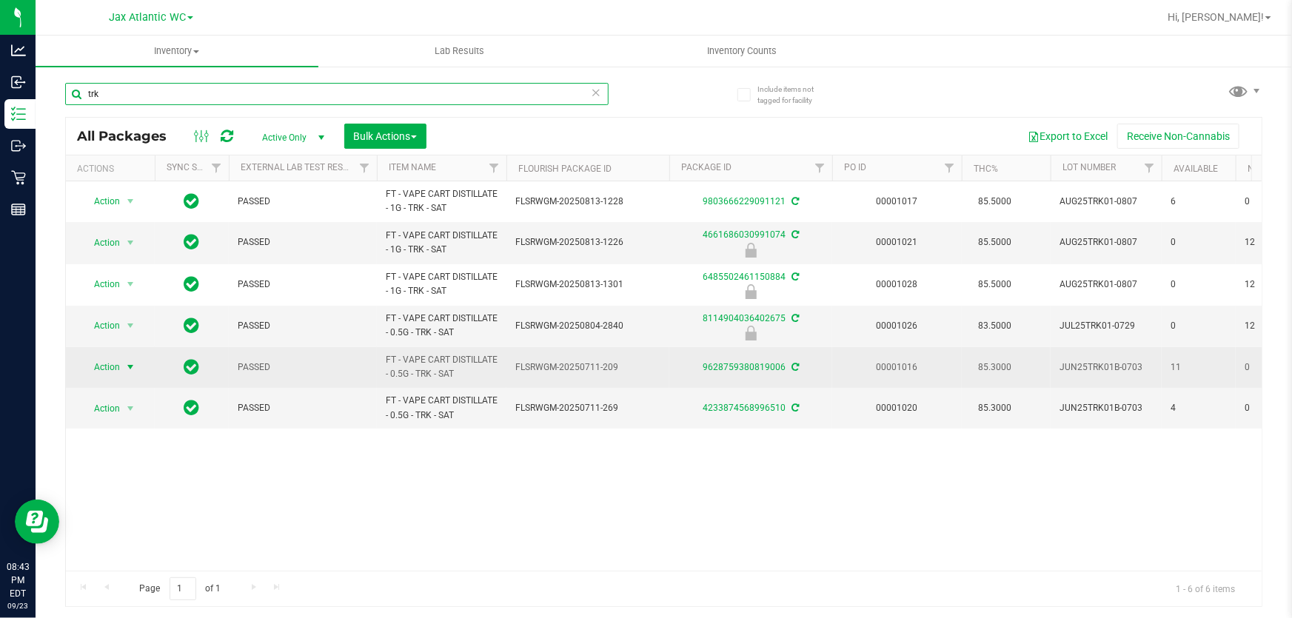
type input "trk"
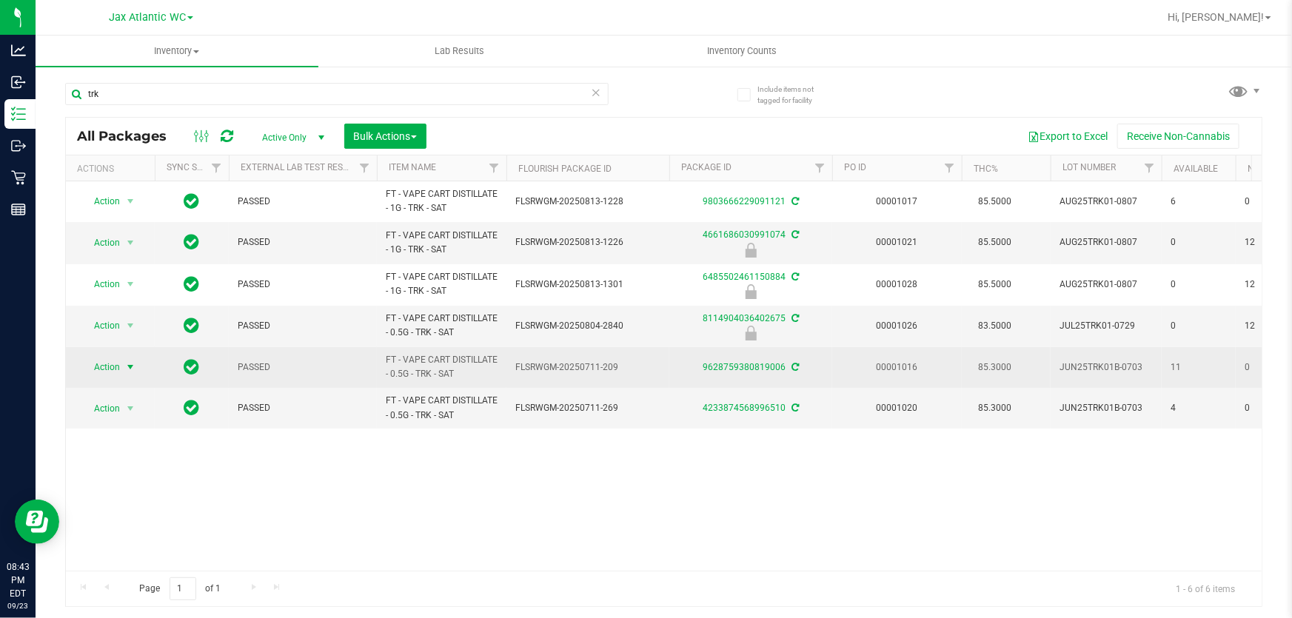
click at [109, 362] on span "Action" at bounding box center [101, 367] width 40 height 21
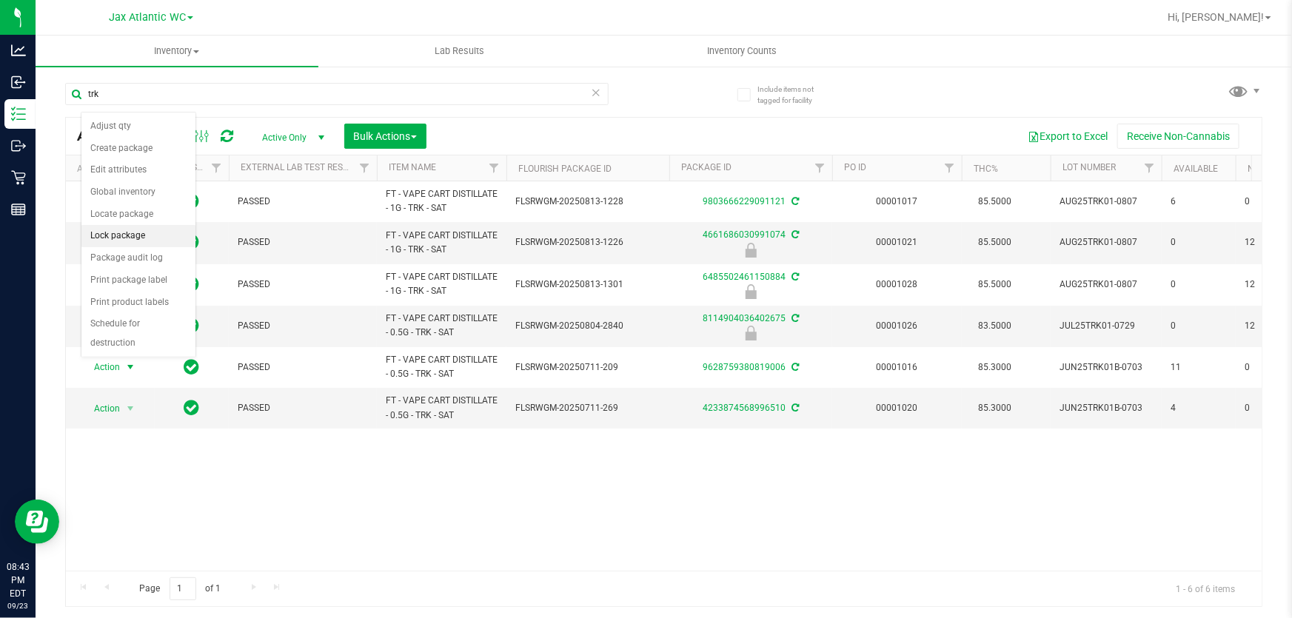
click at [117, 244] on li "Lock package" at bounding box center [138, 236] width 114 height 22
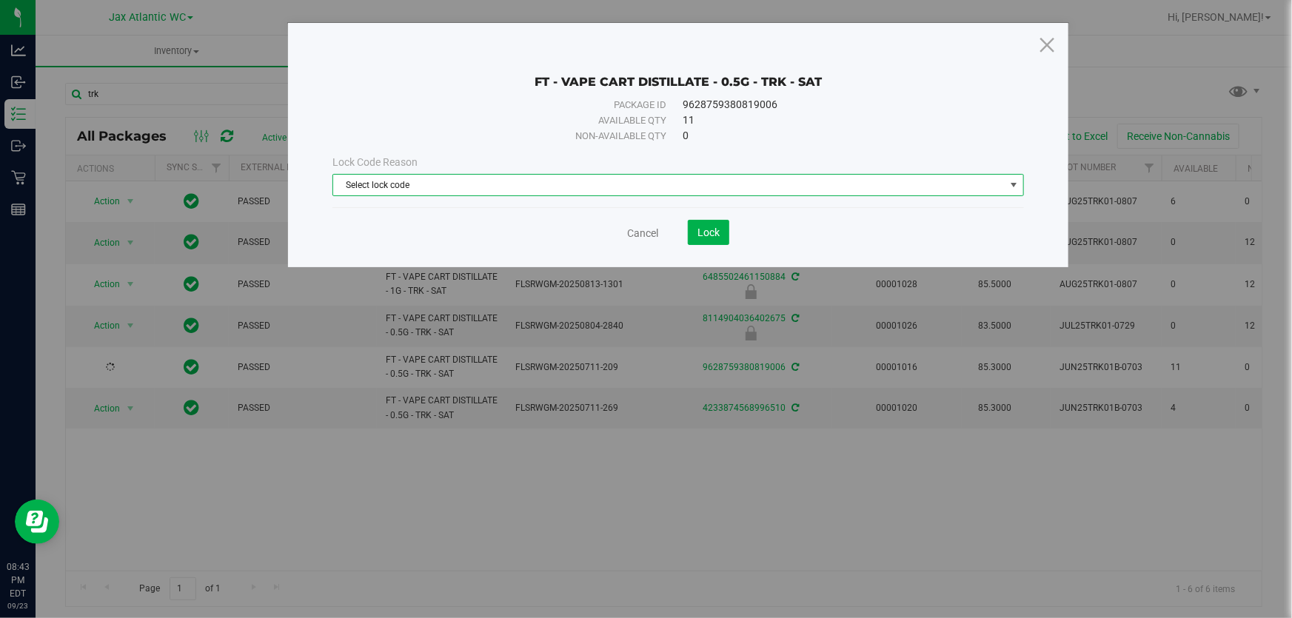
click at [483, 193] on span "Select lock code" at bounding box center [669, 185] width 672 height 21
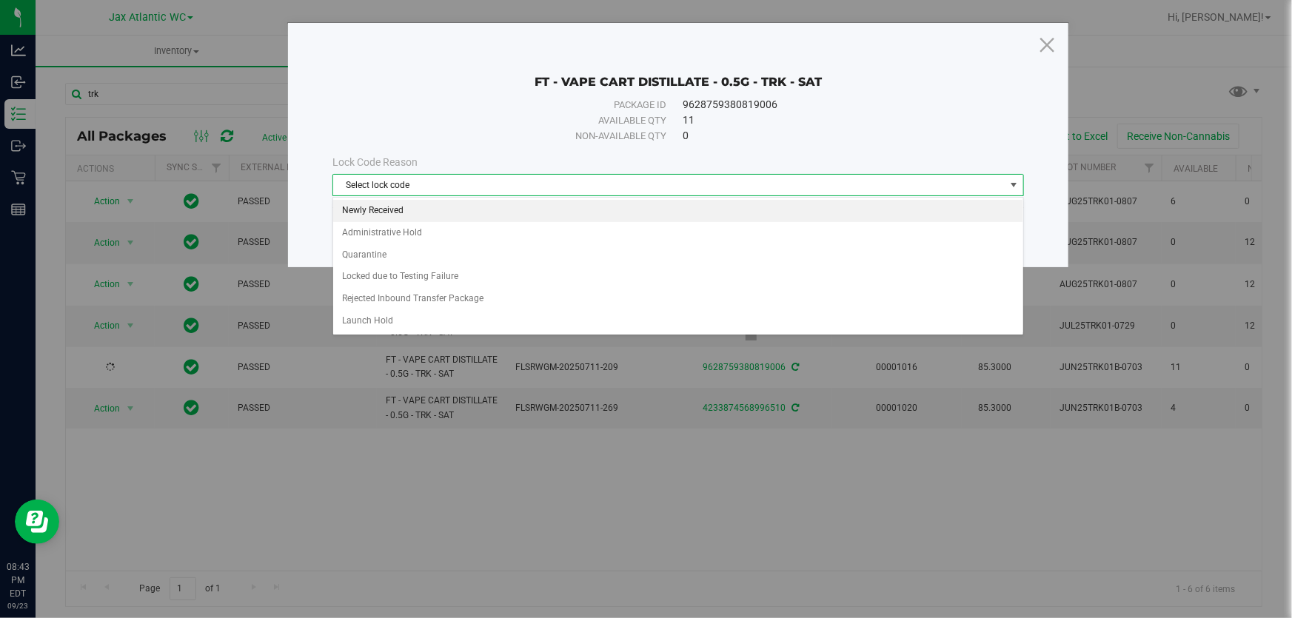
click at [413, 213] on li "Newly Received" at bounding box center [678, 211] width 690 height 22
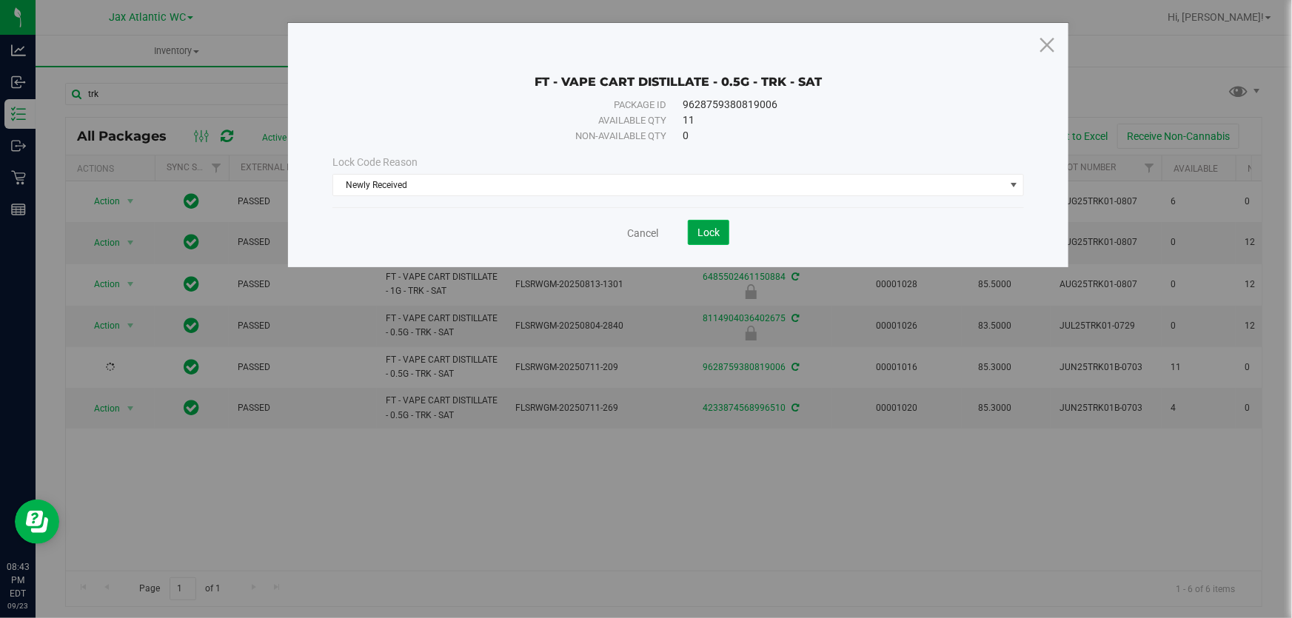
click at [701, 237] on span "Lock" at bounding box center [709, 233] width 22 height 12
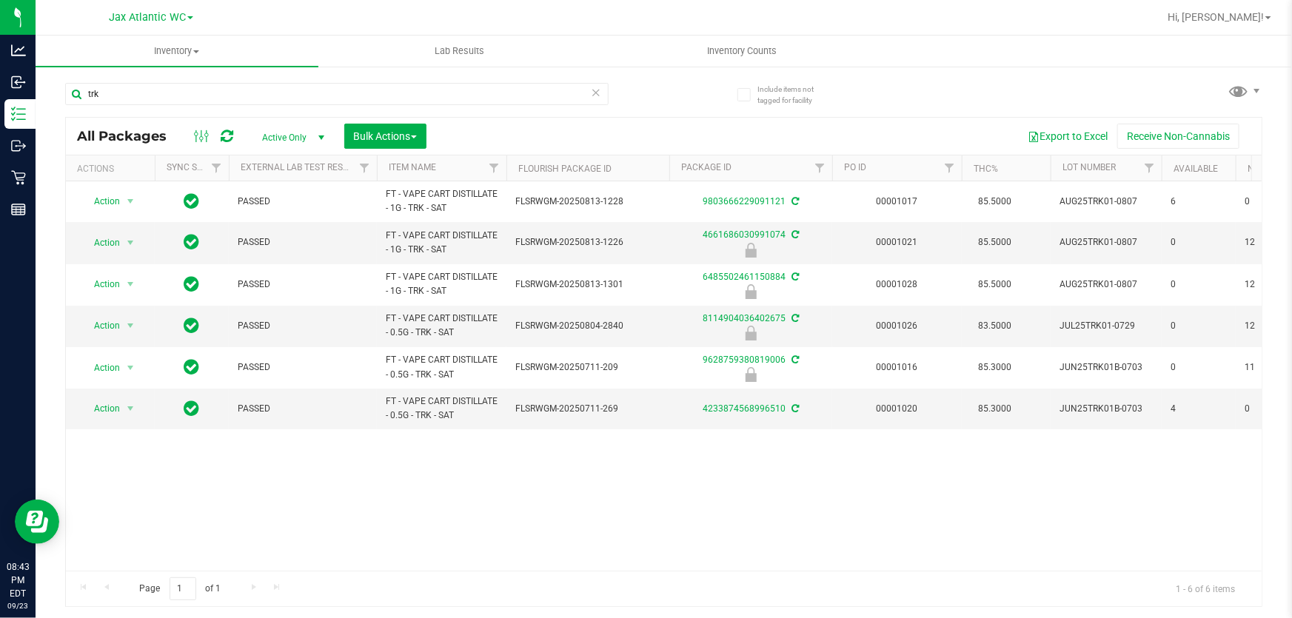
click at [595, 88] on icon at bounding box center [596, 92] width 10 height 18
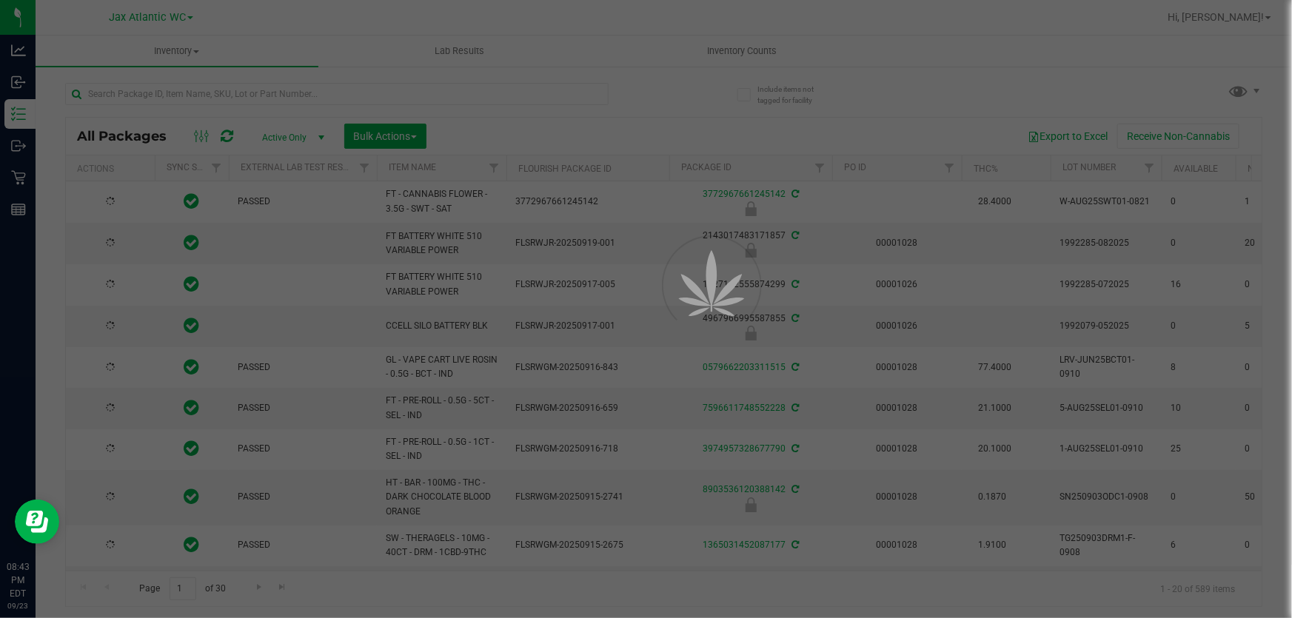
type input "2026-03-16"
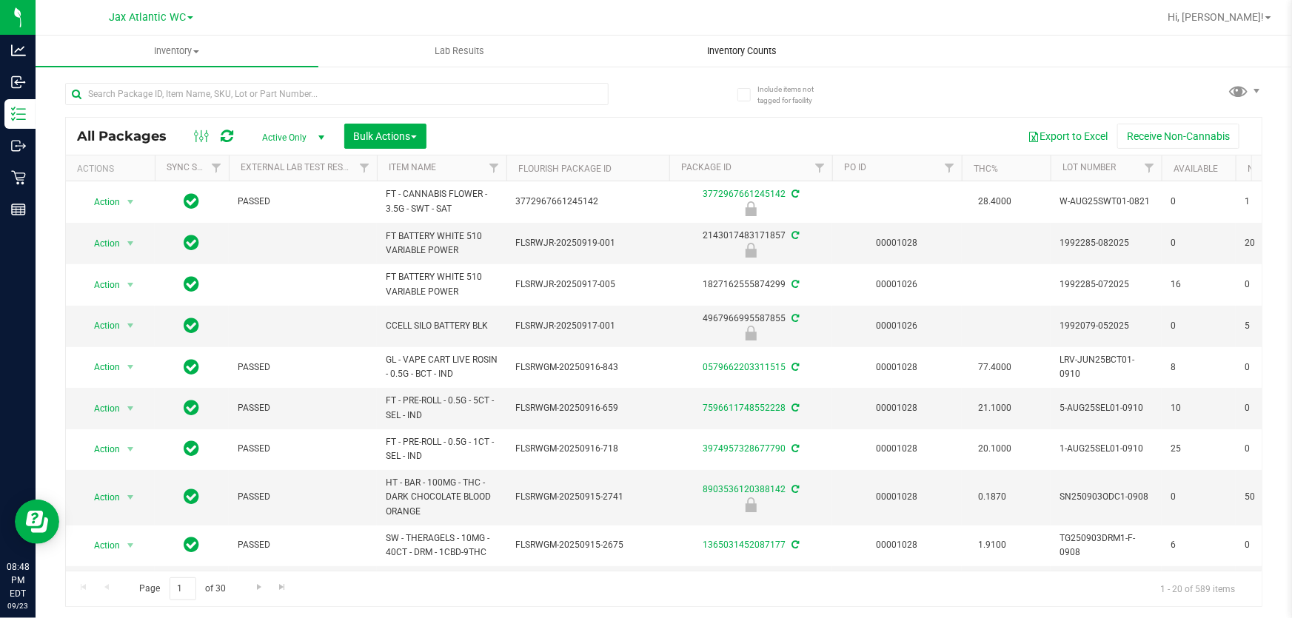
click at [771, 46] on span "Inventory Counts" at bounding box center [743, 50] width 110 height 13
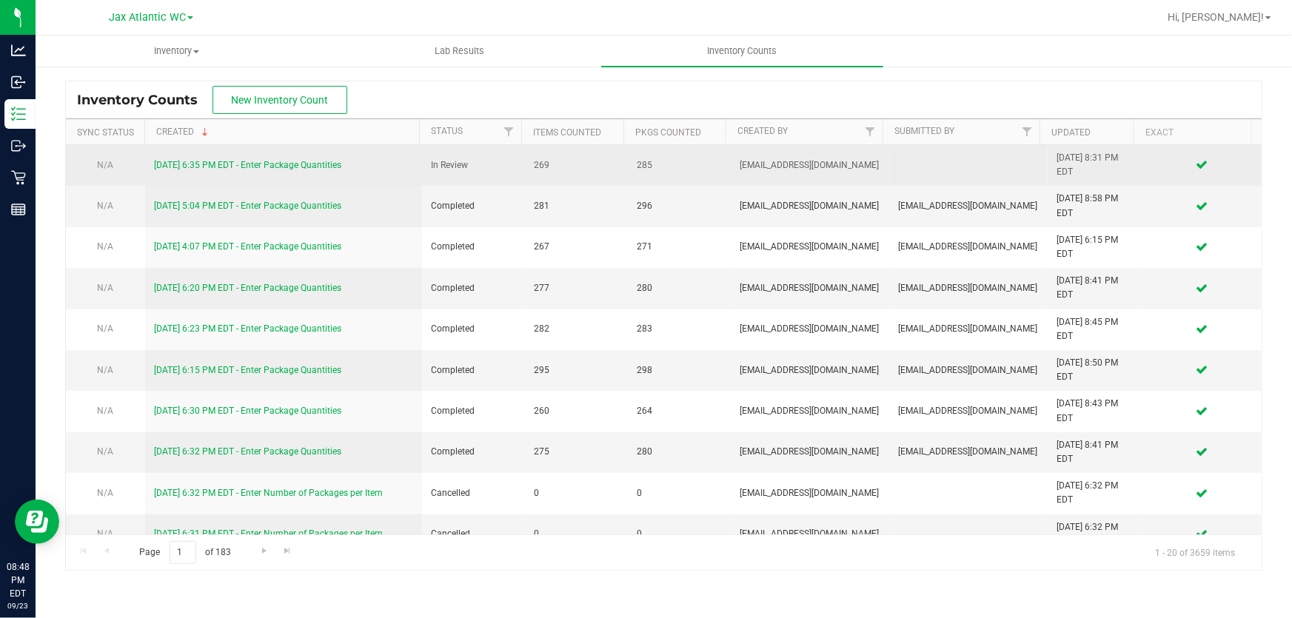
click at [286, 165] on link "9/23/25 6:35 PM EDT - Enter Package Quantities" at bounding box center [247, 165] width 187 height 10
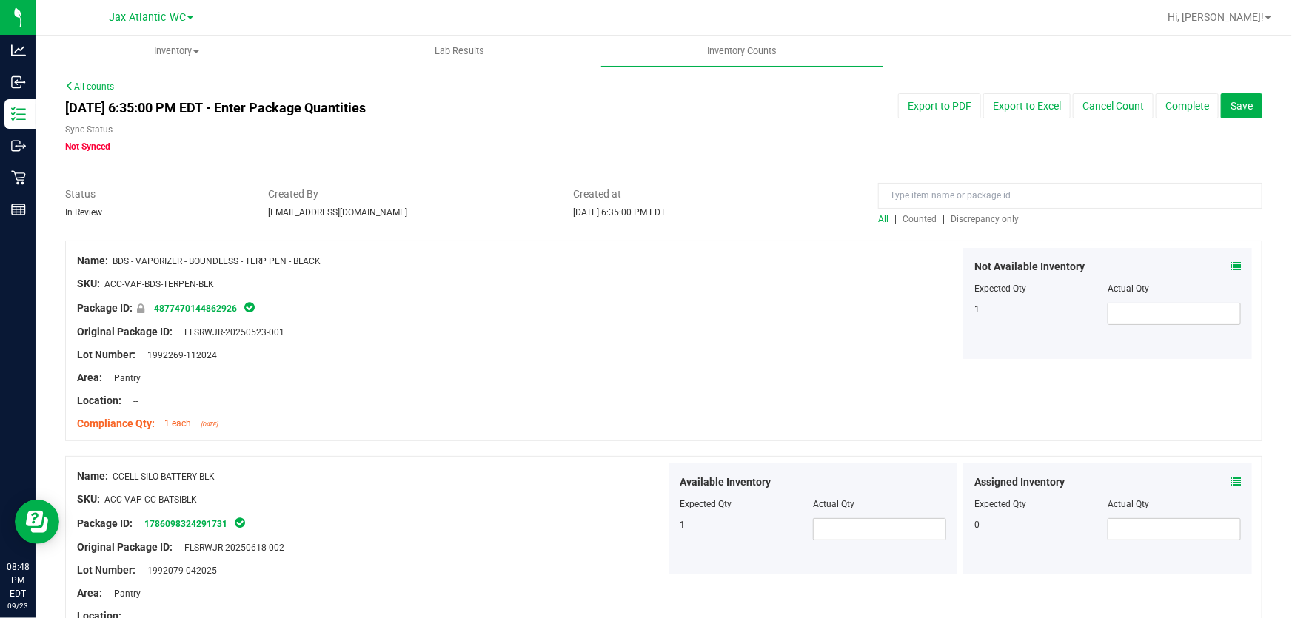
click at [816, 137] on div "Sep 23, 2025 6:35:00 PM EDT - Enter Package Quantities Sync Status Not Synced E…" at bounding box center [664, 123] width 1220 height 60
click at [996, 218] on span "Discrepancy only" at bounding box center [985, 219] width 68 height 10
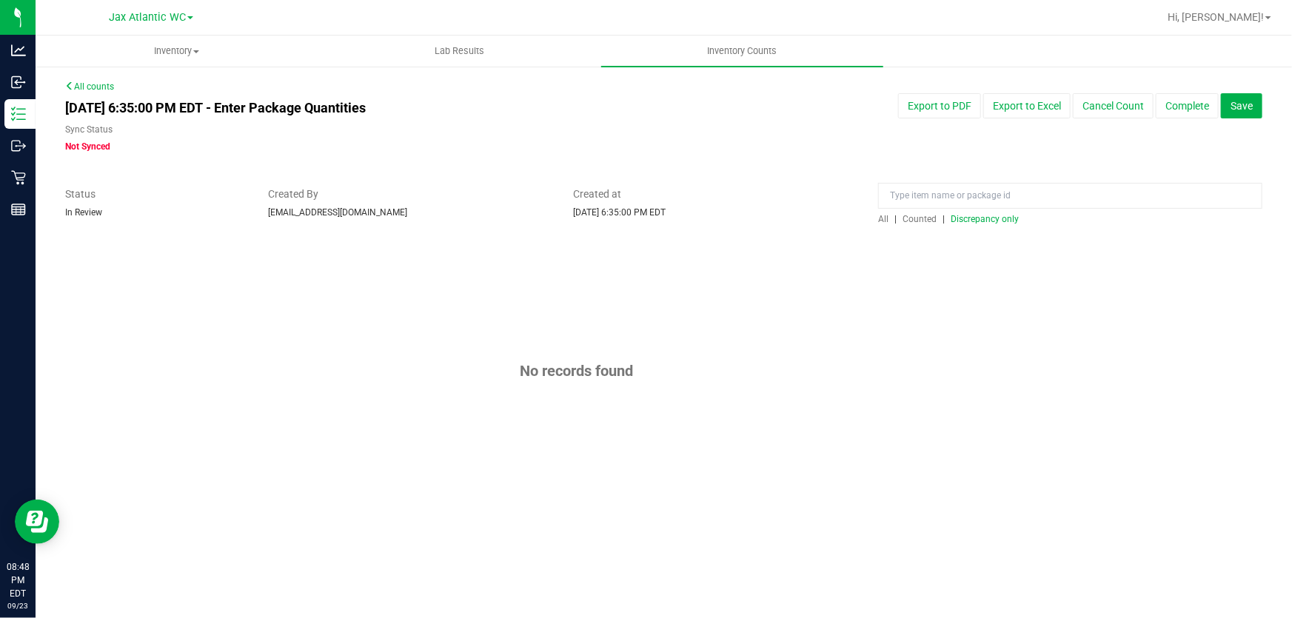
click at [829, 131] on div "Sep 23, 2025 6:35:00 PM EDT - Enter Package Quantities Sync Status Not Synced E…" at bounding box center [664, 123] width 1220 height 60
click at [1181, 104] on button "Complete" at bounding box center [1187, 105] width 63 height 25
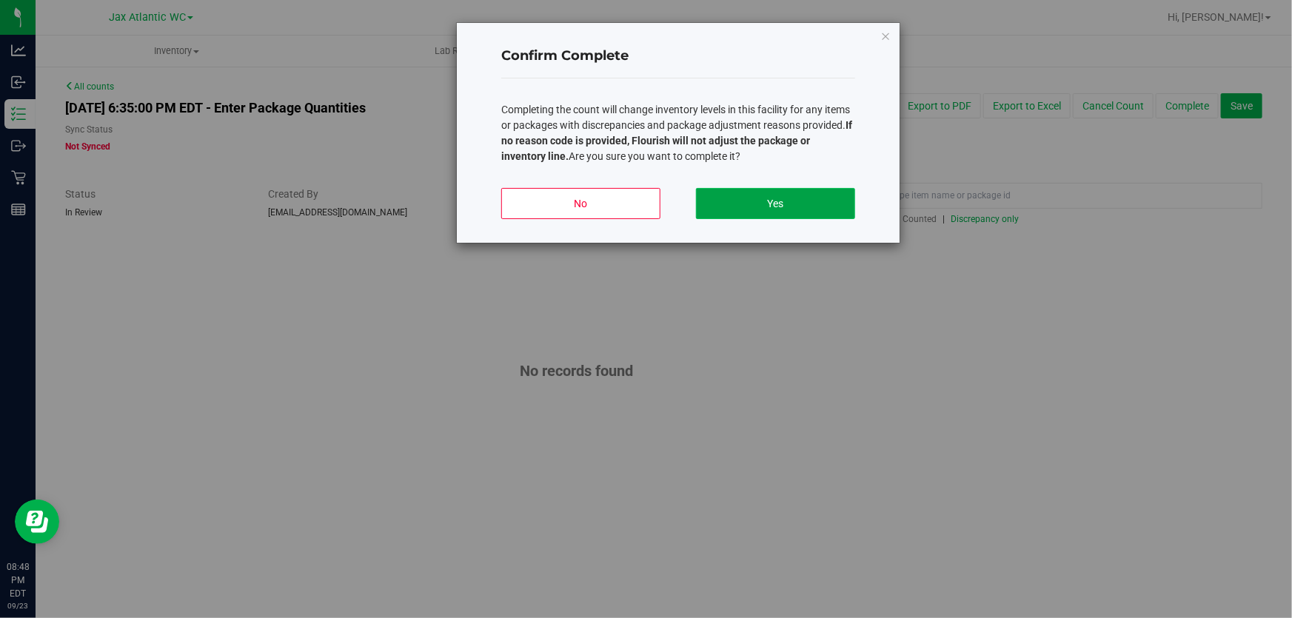
click at [776, 192] on button "Yes" at bounding box center [775, 203] width 159 height 31
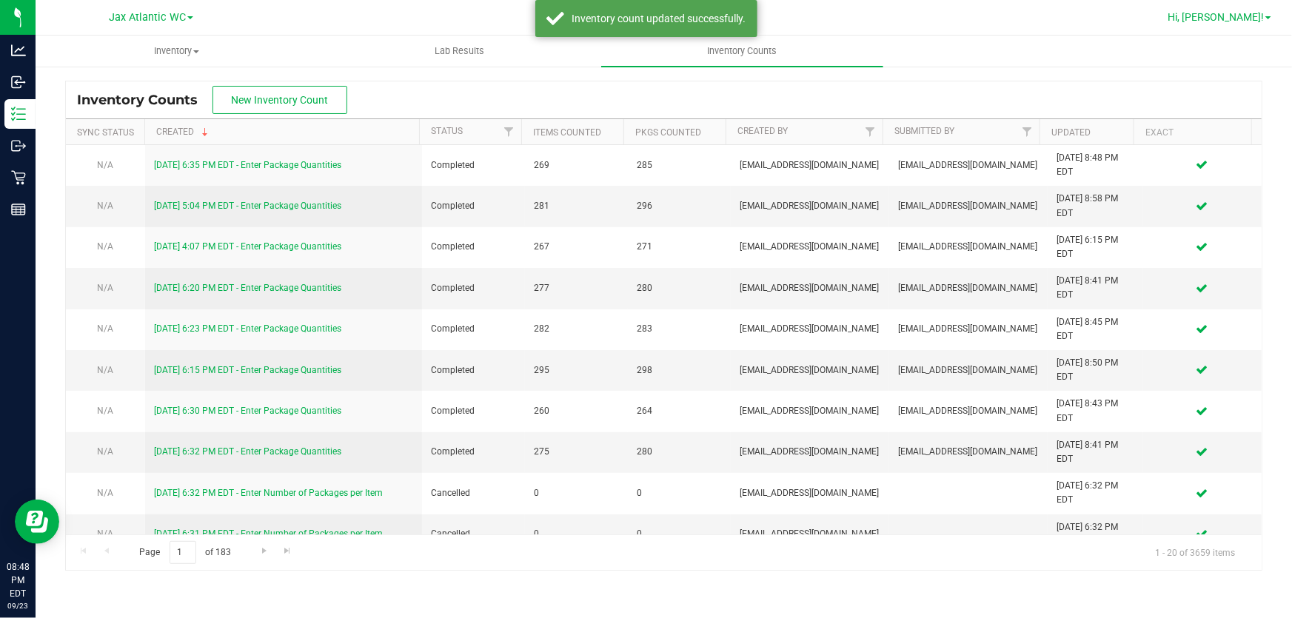
click at [1254, 16] on span "Hi, Ashley!" at bounding box center [1216, 17] width 96 height 12
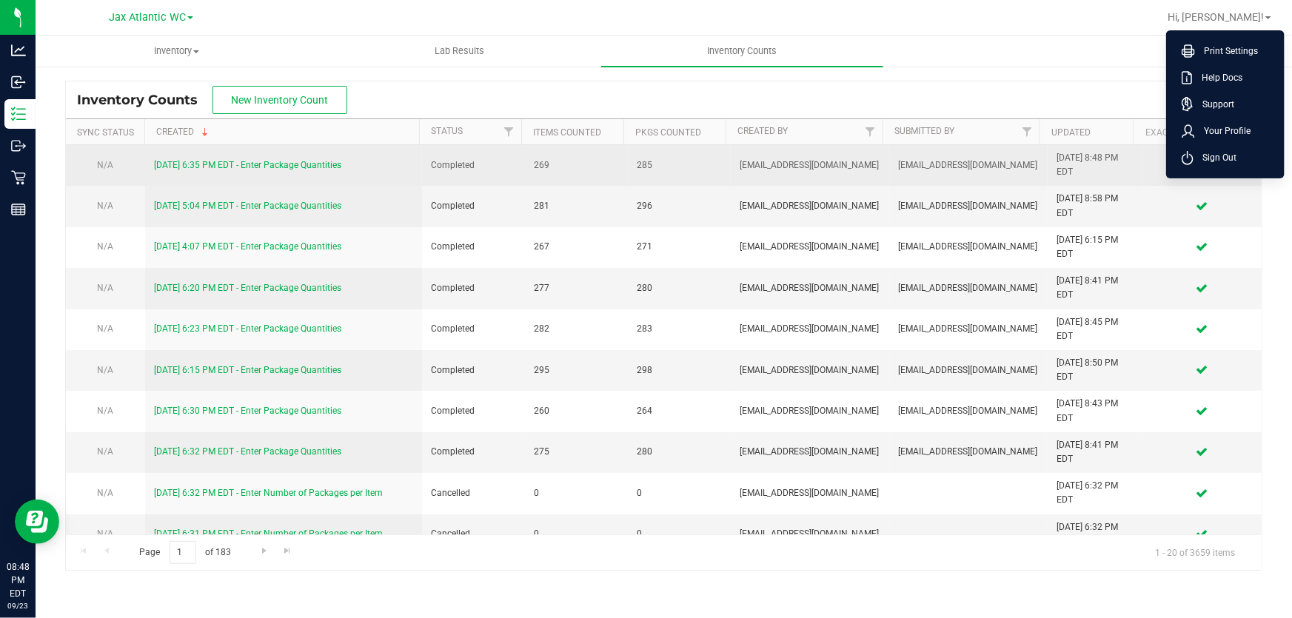
click at [1222, 158] on span "Sign Out" at bounding box center [1215, 157] width 43 height 15
